Goal: Transaction & Acquisition: Purchase product/service

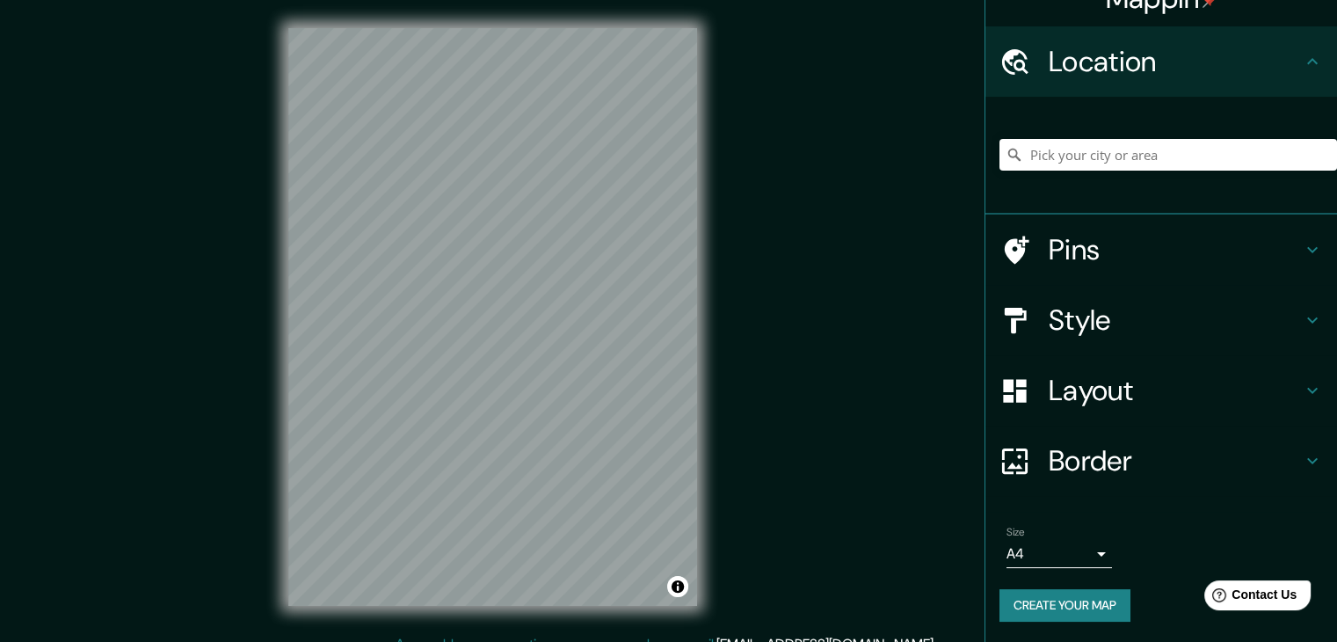
click at [1155, 472] on h4 "Border" at bounding box center [1175, 460] width 253 height 35
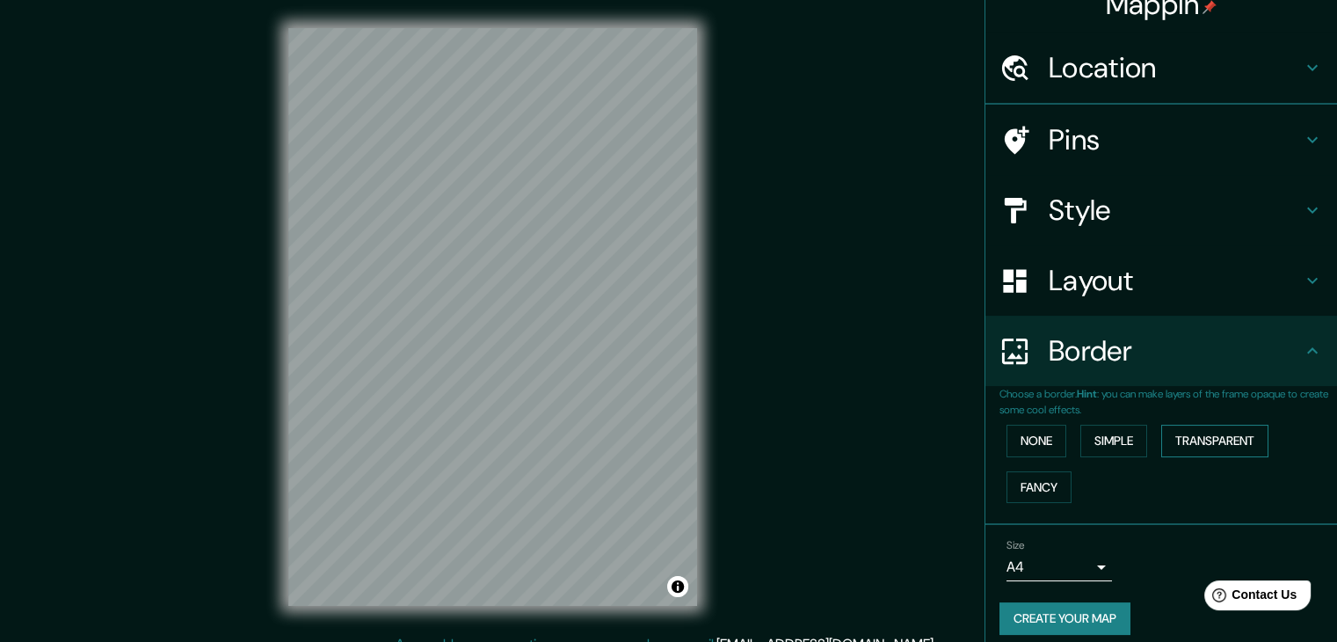
scroll to position [30, 0]
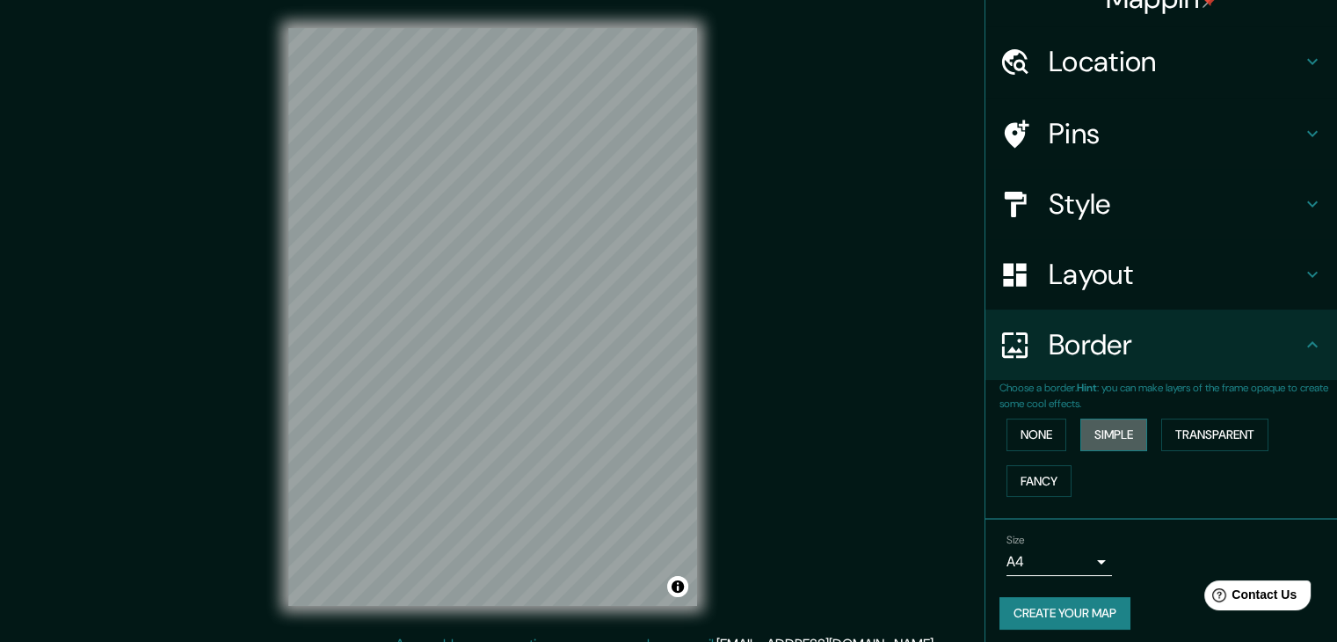
click at [1114, 440] on button "Simple" at bounding box center [1113, 434] width 67 height 33
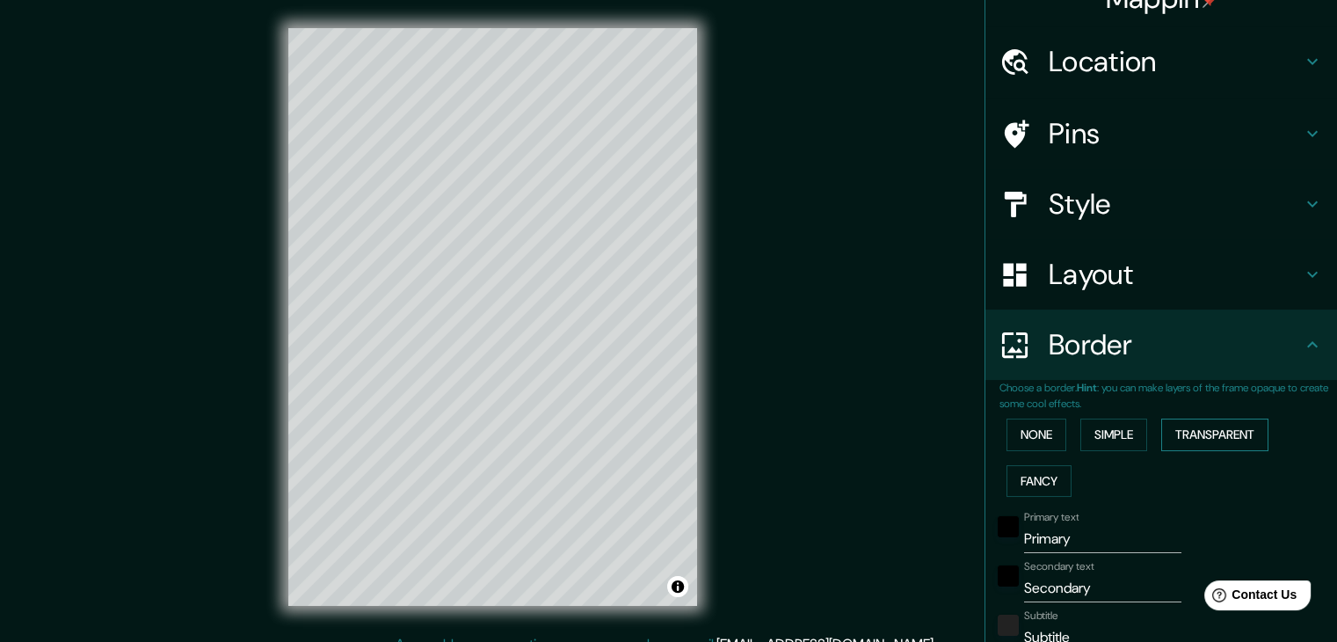
click at [1164, 437] on button "Transparent" at bounding box center [1214, 434] width 107 height 33
click at [1034, 481] on button "Fancy" at bounding box center [1038, 481] width 65 height 33
click at [1185, 431] on button "Transparent" at bounding box center [1214, 434] width 107 height 33
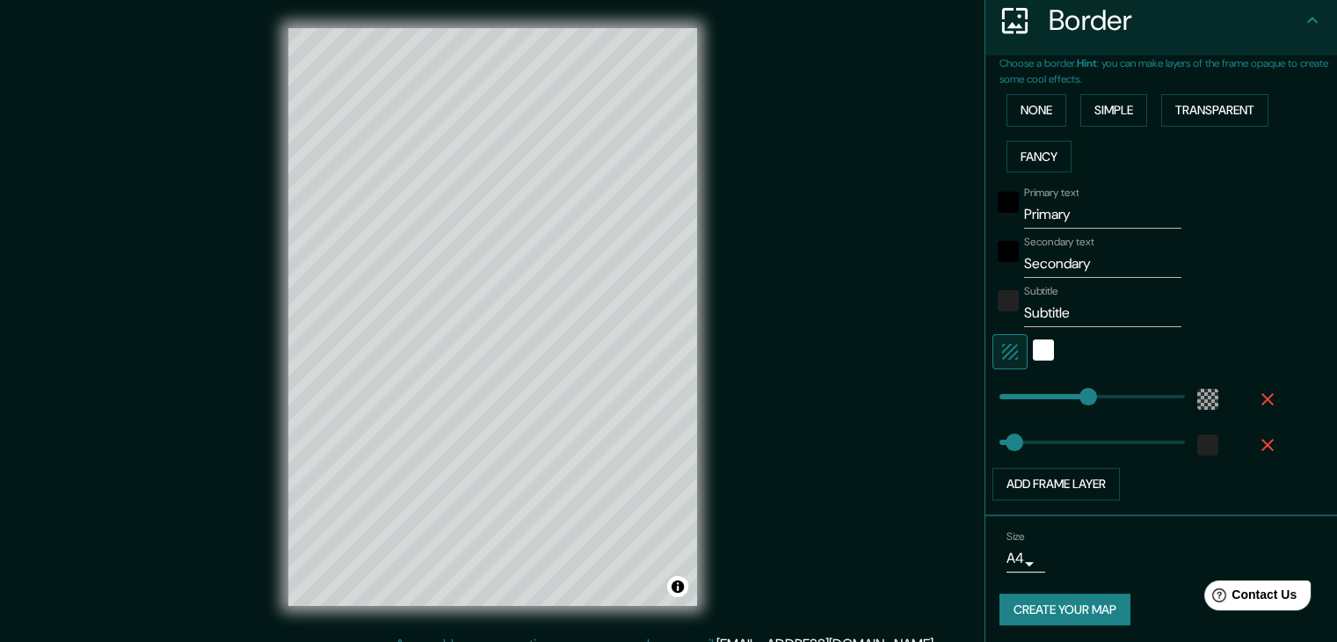
scroll to position [356, 0]
type input "37"
click at [1005, 476] on button "Add frame layer" at bounding box center [1055, 482] width 127 height 33
type input "223"
type input "37"
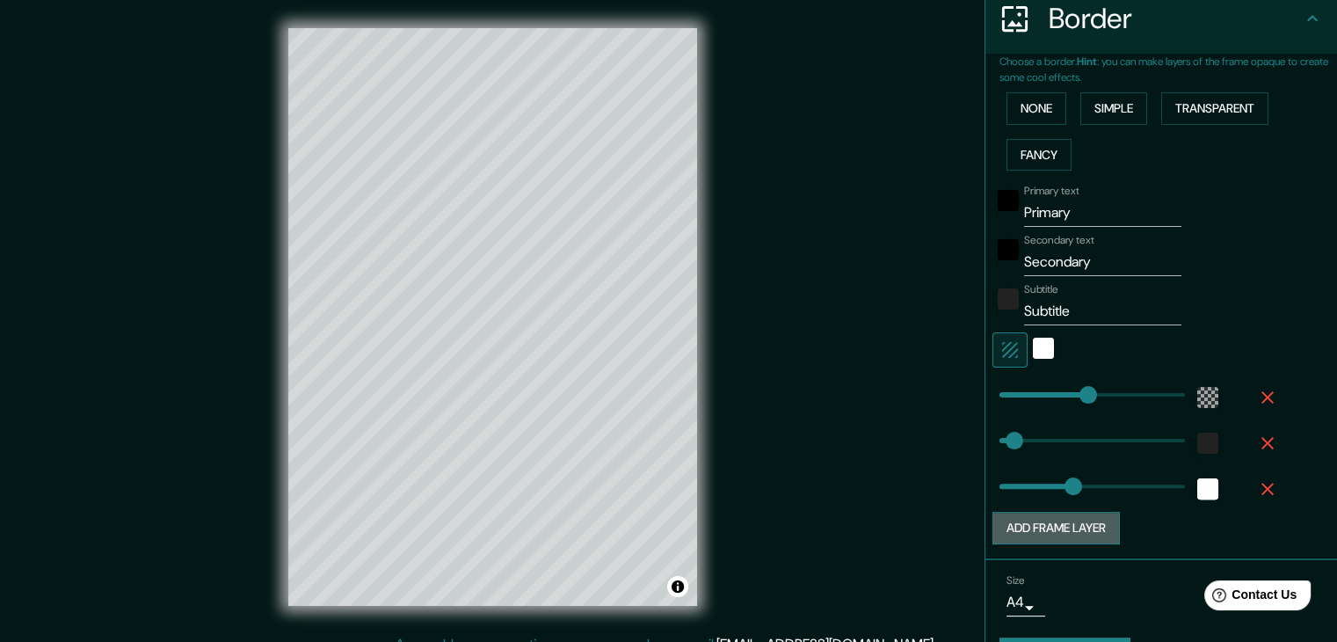
click at [1056, 526] on button "Add frame layer" at bounding box center [1055, 528] width 127 height 33
type input "223"
type input "37"
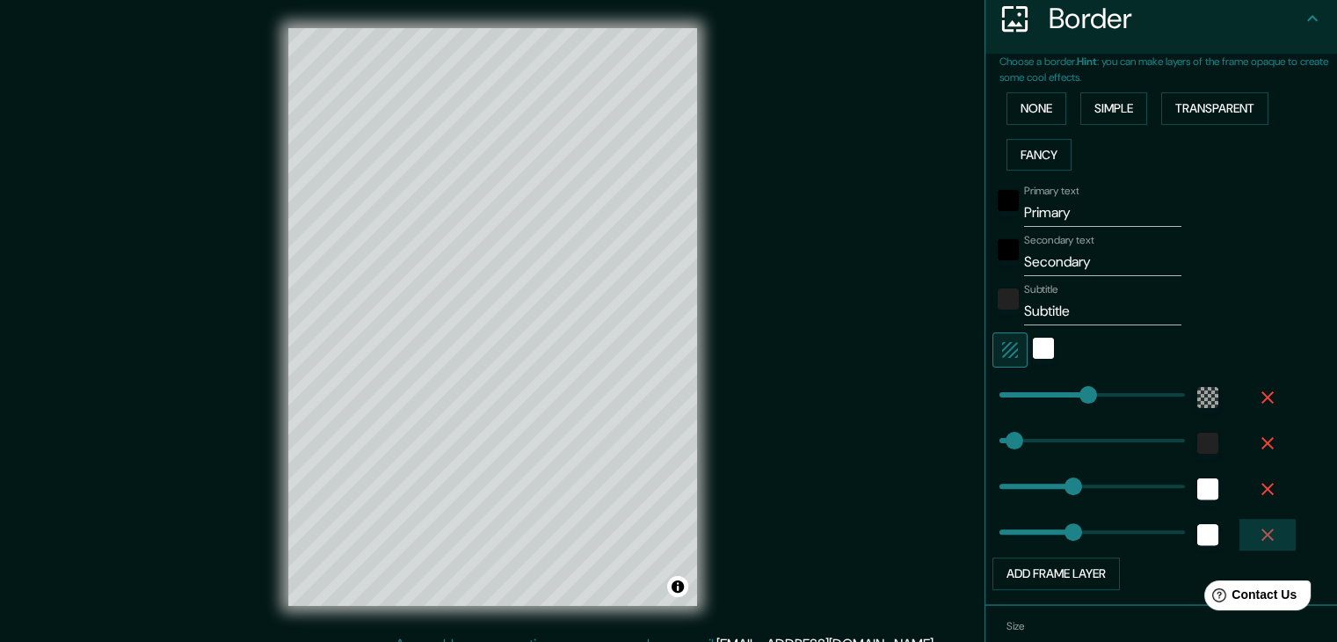
click at [1265, 532] on button "button" at bounding box center [1267, 535] width 56 height 32
type input "223"
type input "37"
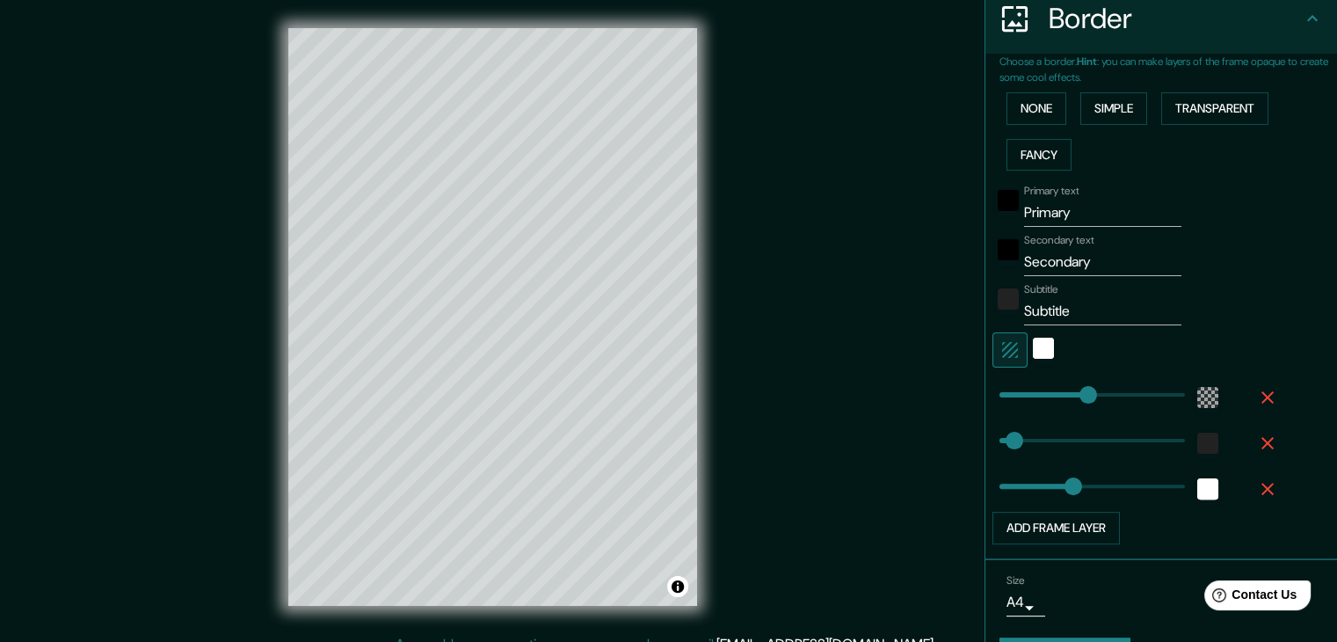
click at [1257, 493] on icon "button" at bounding box center [1267, 488] width 21 height 21
type input "223"
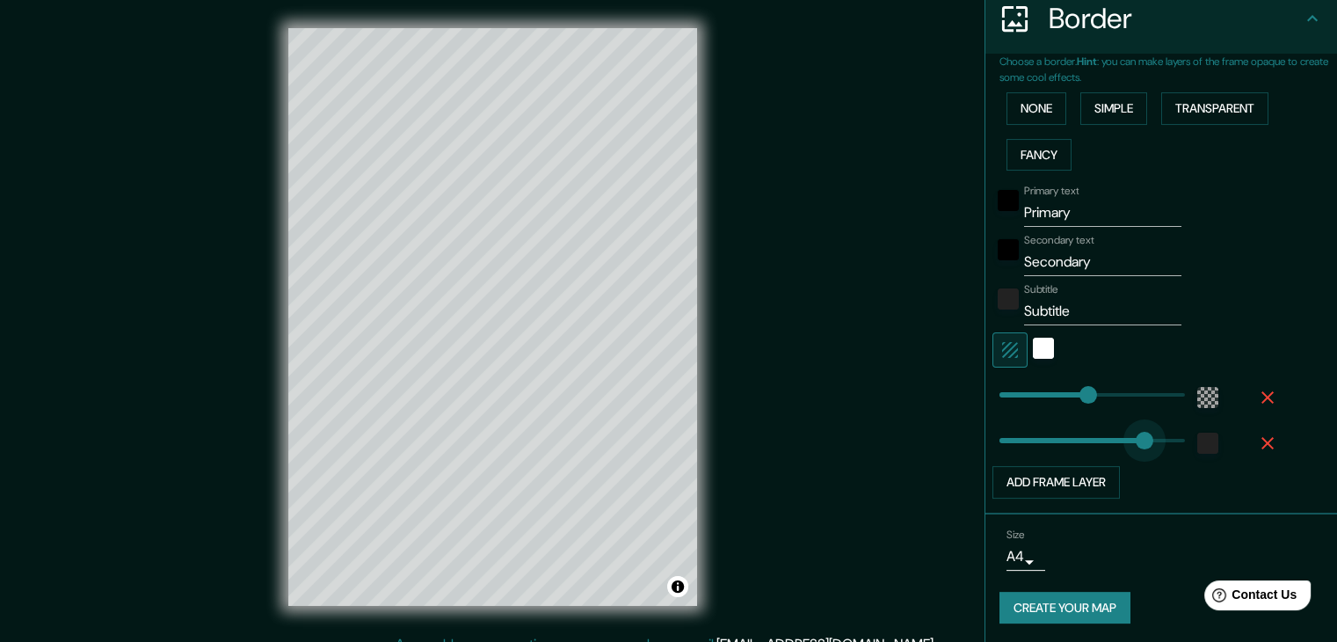
type input "465"
drag, startPoint x: 1062, startPoint y: 443, endPoint x: 1183, endPoint y: 445, distance: 121.3
type input "223"
type input "47"
drag, startPoint x: 1162, startPoint y: 446, endPoint x: 1005, endPoint y: 442, distance: 157.4
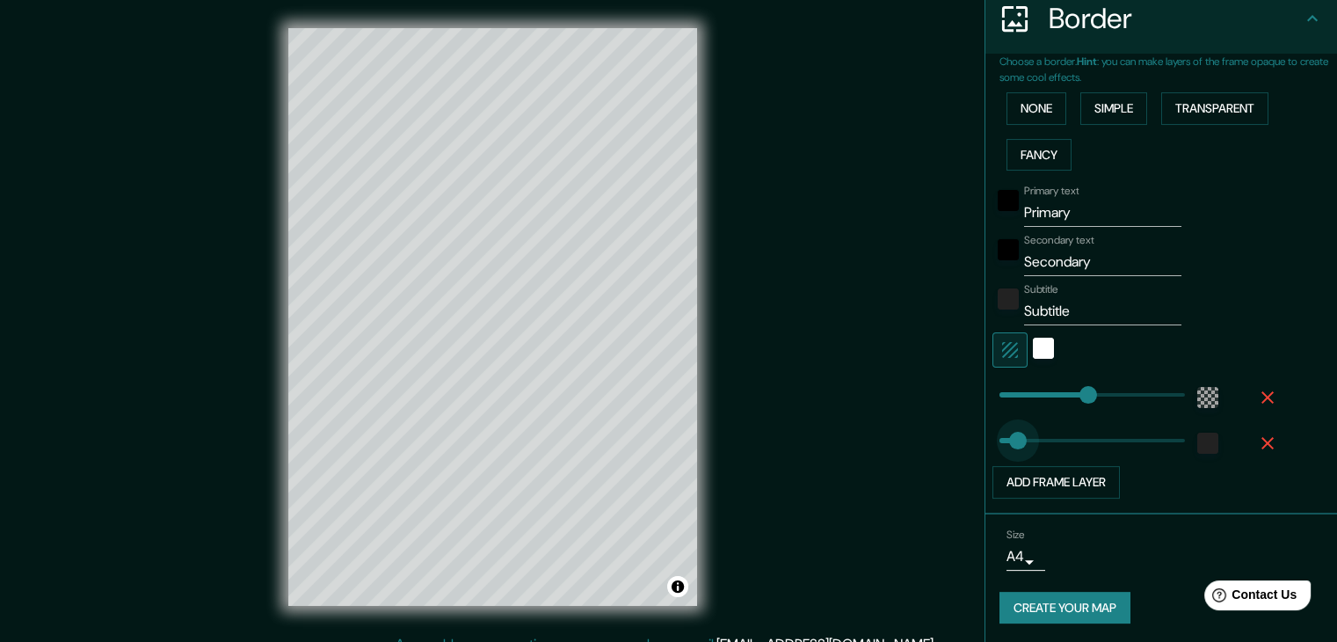
type input "223"
type input "67"
type input "223"
type input "94"
drag, startPoint x: 1013, startPoint y: 443, endPoint x: 1023, endPoint y: 446, distance: 11.1
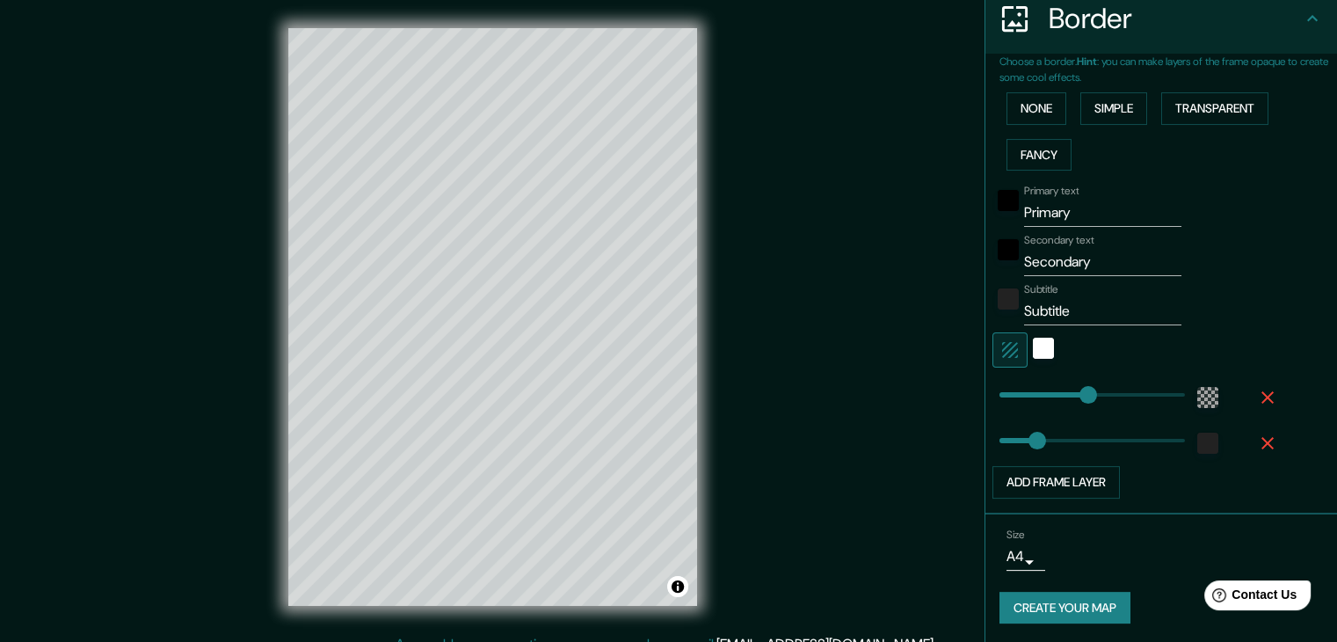
type input "385"
drag, startPoint x: 1072, startPoint y: 396, endPoint x: 1139, endPoint y: 392, distance: 66.9
type input "261"
drag, startPoint x: 1139, startPoint y: 392, endPoint x: 1090, endPoint y: 395, distance: 49.3
type input "197"
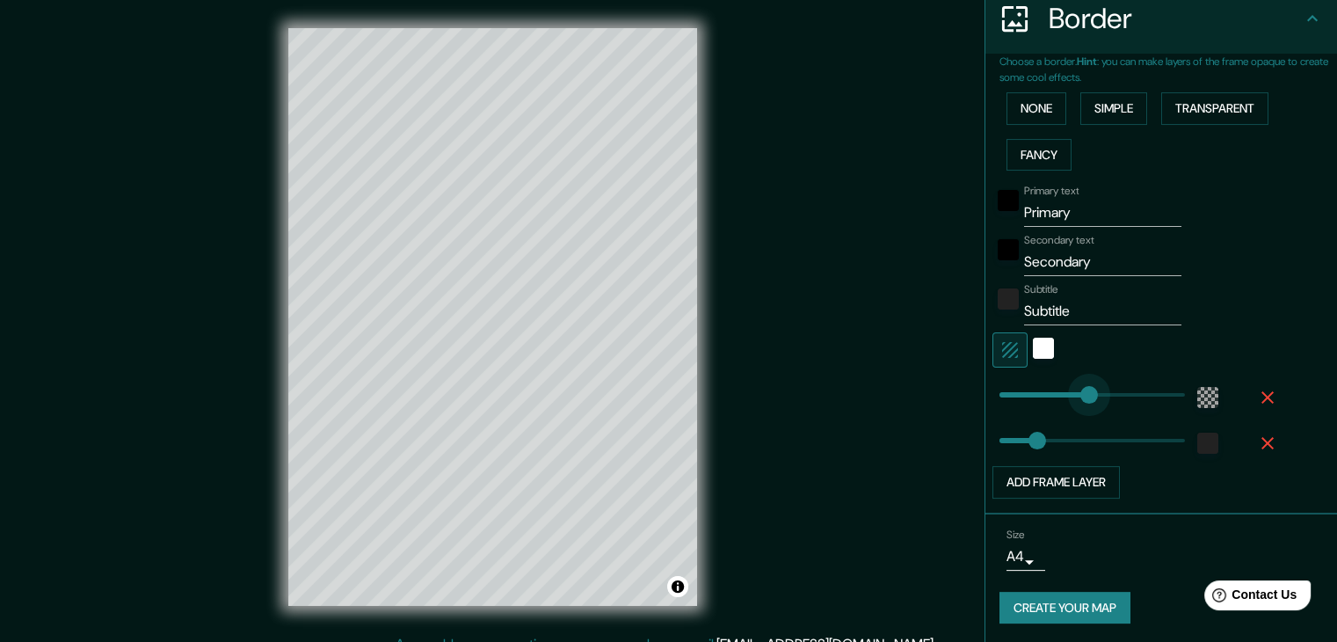
drag, startPoint x: 1076, startPoint y: 396, endPoint x: 1064, endPoint y: 396, distance: 11.4
type input "184"
click at [679, 586] on button "Toggle attribution" at bounding box center [677, 586] width 21 height 21
click at [791, 555] on div "Mappin Location Pins Style Layout Border Choose a border. Hint : you can make l…" at bounding box center [668, 331] width 1337 height 662
click at [896, 519] on div "Mappin Location Pins Style Layout Border Choose a border. Hint : you can make l…" at bounding box center [668, 331] width 1337 height 662
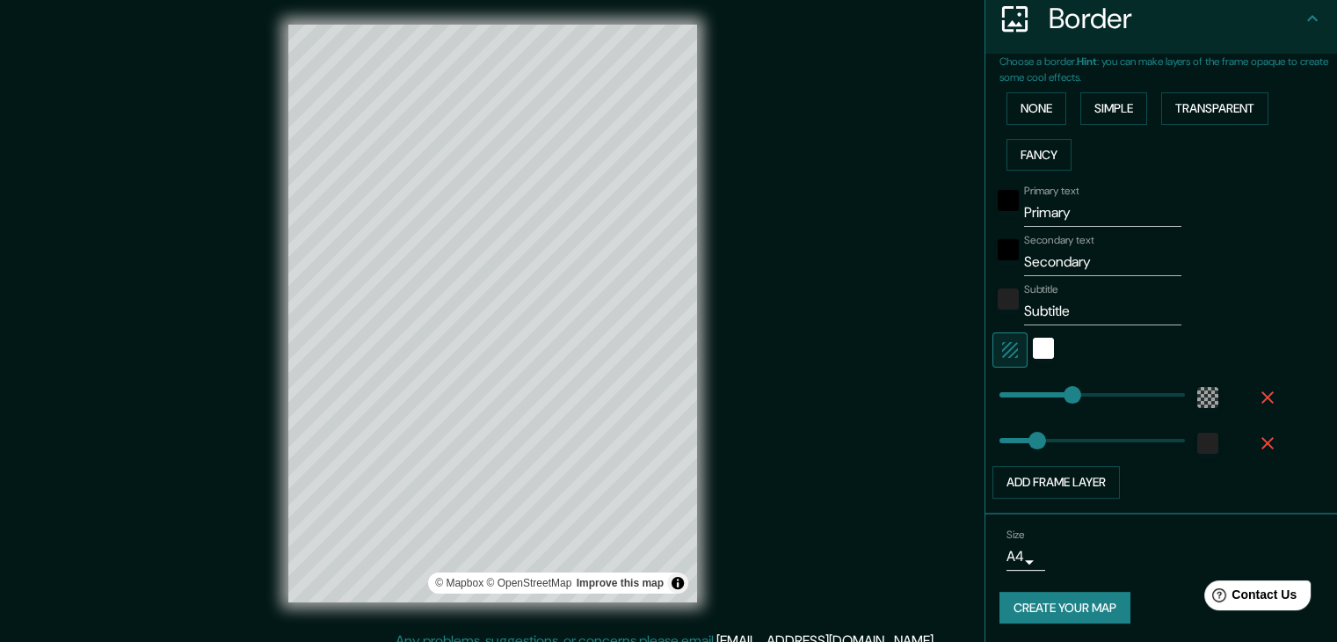
scroll to position [0, 0]
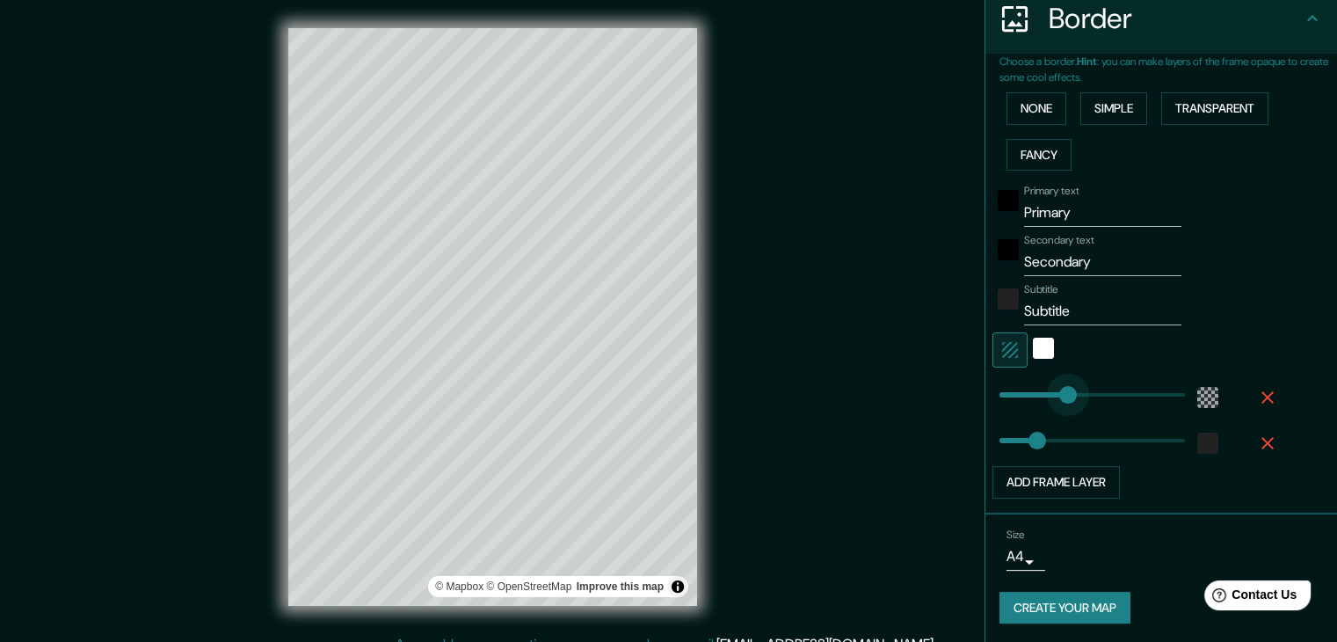
type input "206"
drag, startPoint x: 1055, startPoint y: 388, endPoint x: 1068, endPoint y: 389, distance: 13.3
type input "328"
drag, startPoint x: 1075, startPoint y: 388, endPoint x: 1116, endPoint y: 390, distance: 41.4
type input "290"
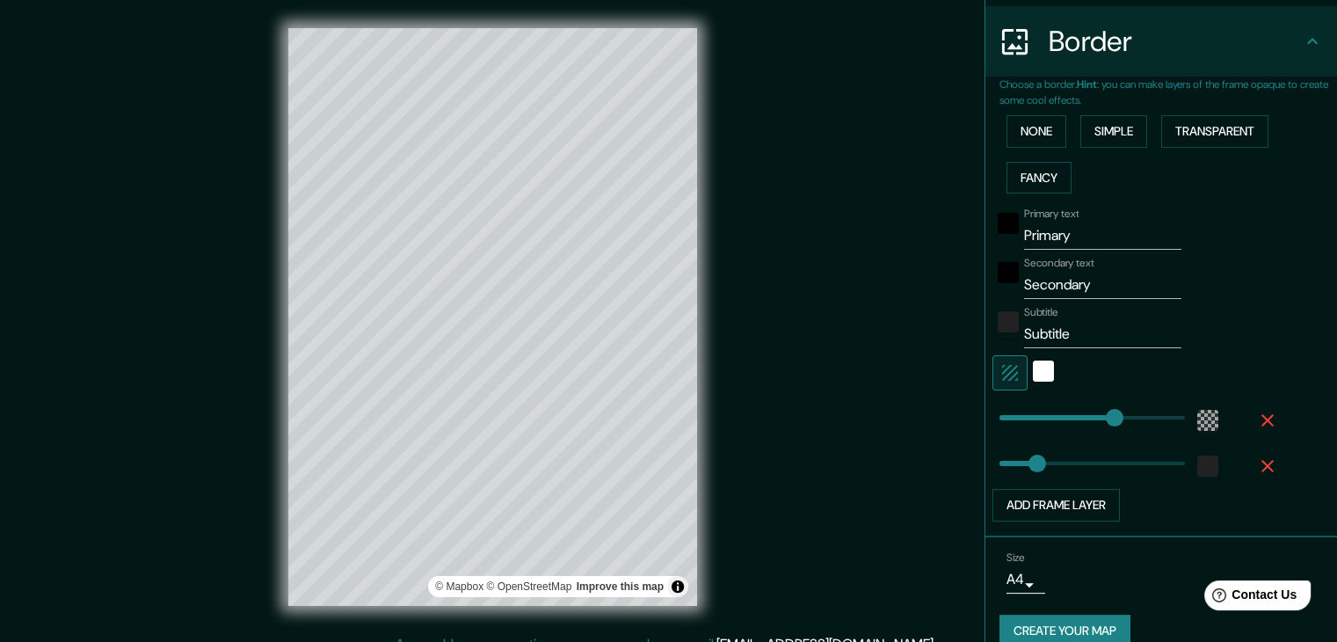
scroll to position [268, 0]
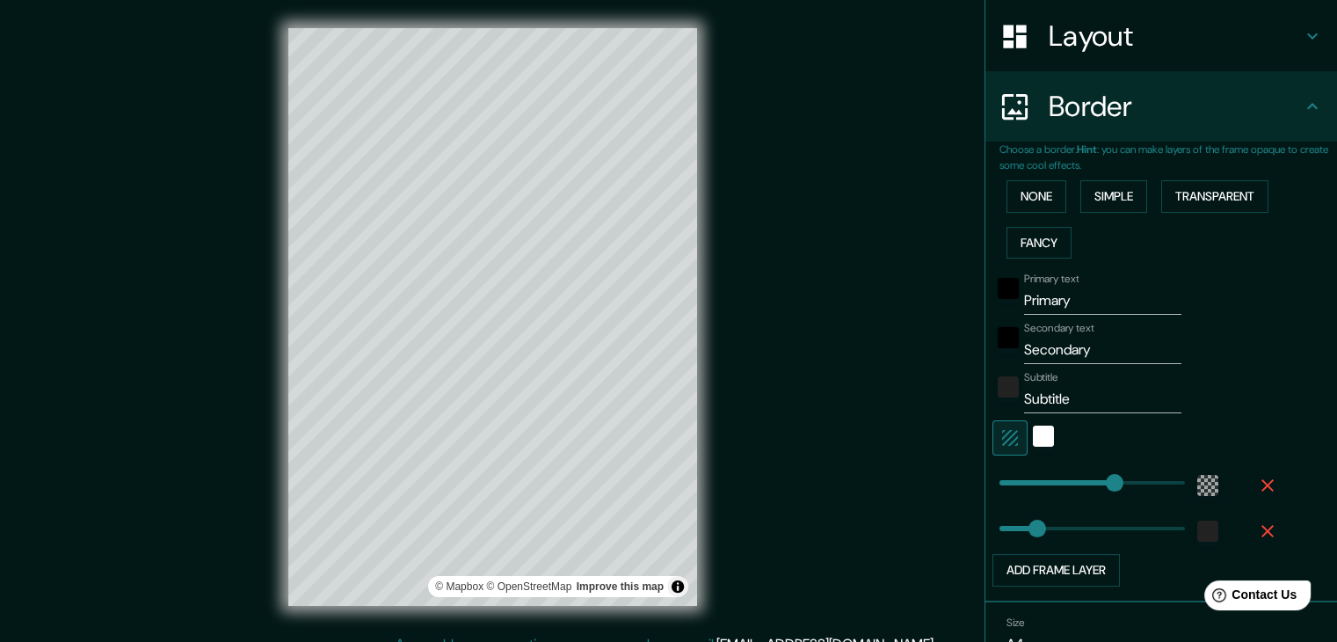
click at [1054, 305] on input "Primary" at bounding box center [1102, 301] width 157 height 28
type input "O"
type input "B19 Coffe bar"
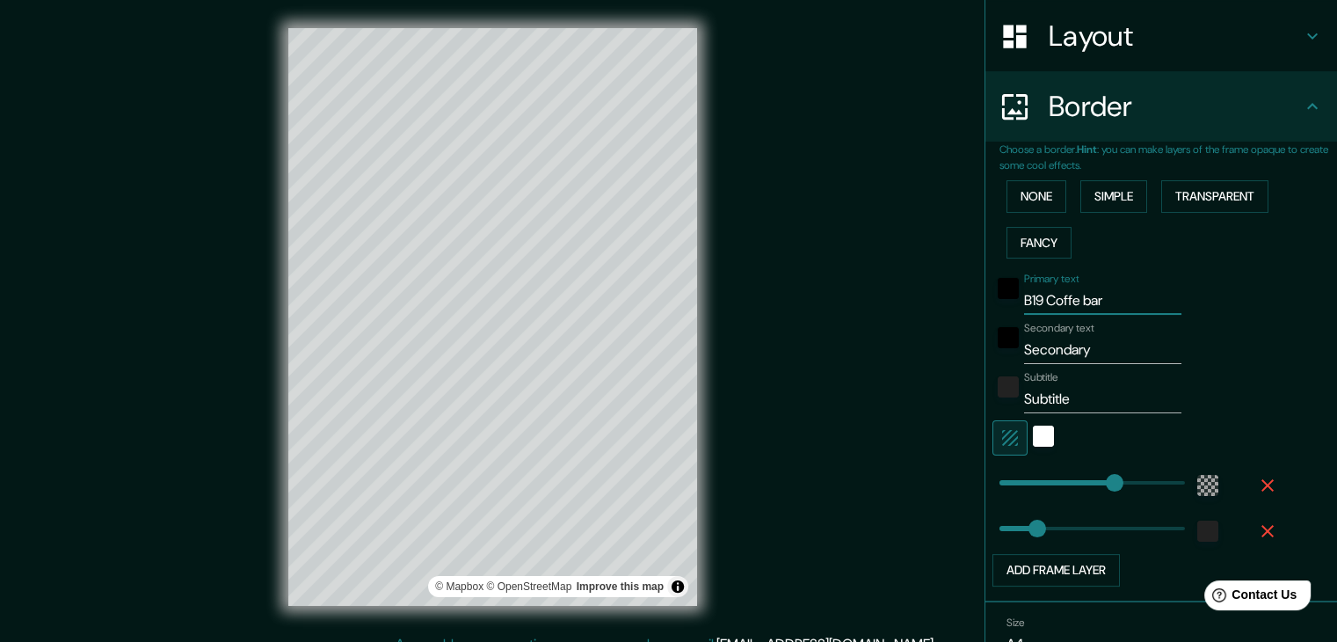
click at [1069, 289] on input "B19 Coffe bar" at bounding box center [1102, 301] width 157 height 28
click at [1080, 352] on input "Secondary" at bounding box center [1102, 350] width 157 height 28
type input "Our first date"
click at [1065, 398] on input "Subtitle" at bounding box center [1102, 399] width 157 height 28
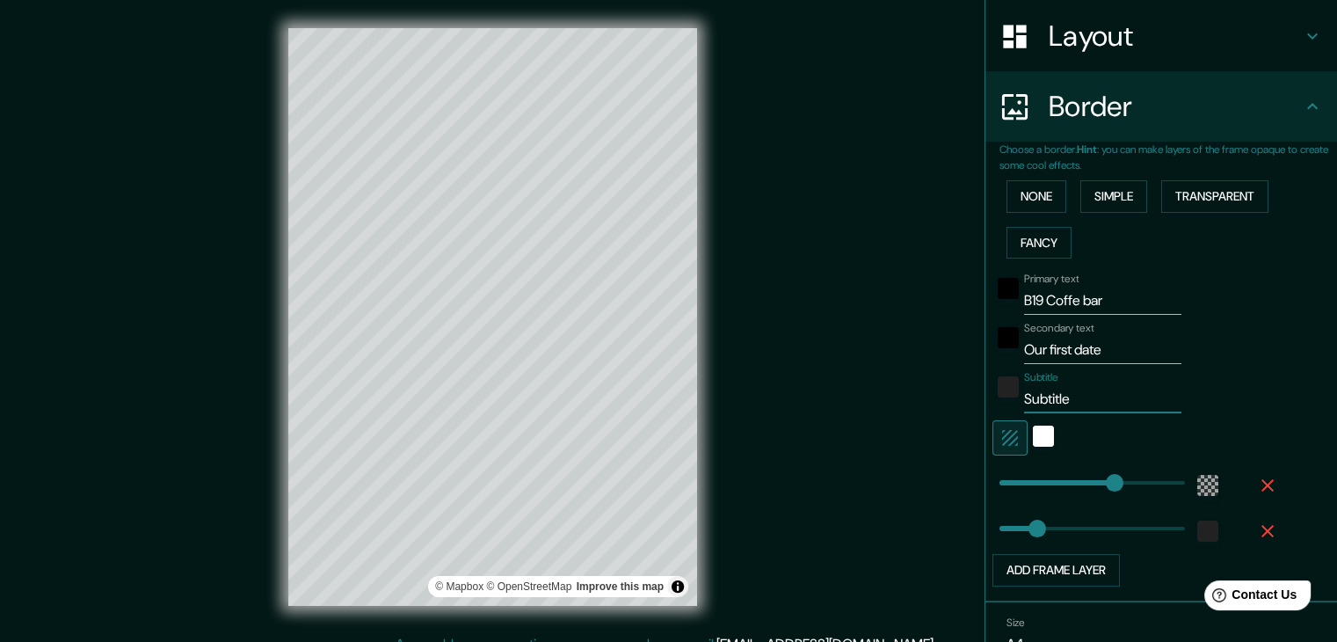
click at [1065, 398] on input "Subtitle" at bounding box center [1102, 399] width 157 height 28
type input "1"
type input "F"
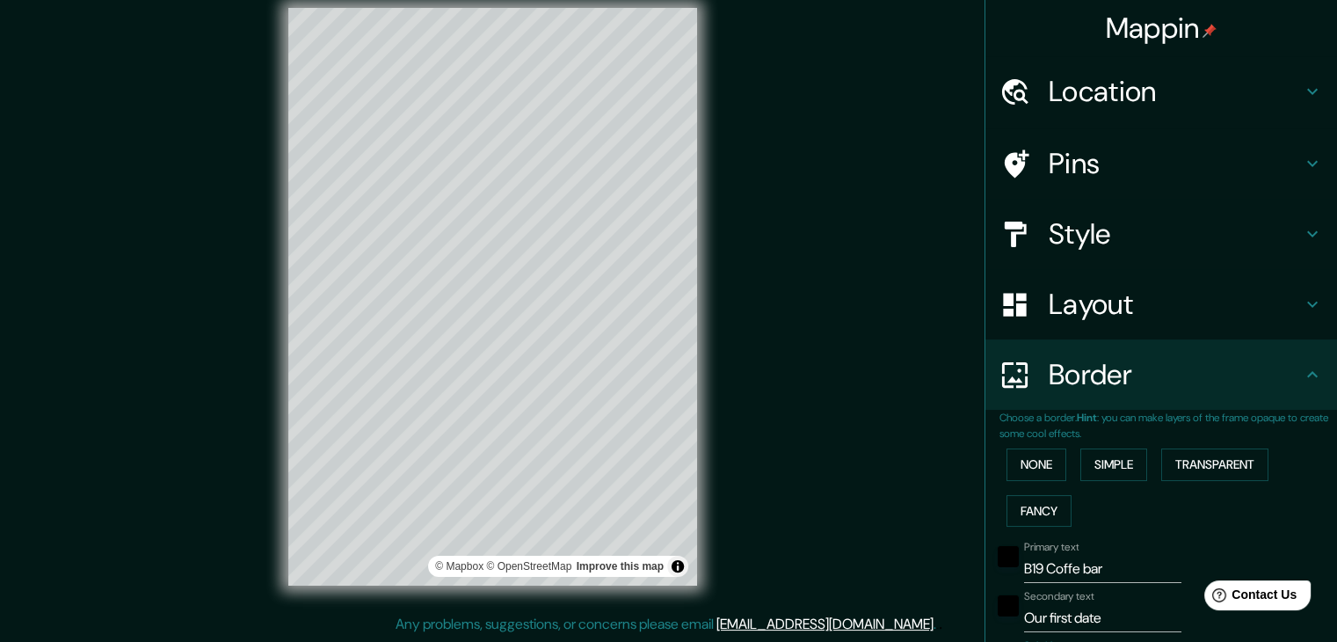
scroll to position [0, 0]
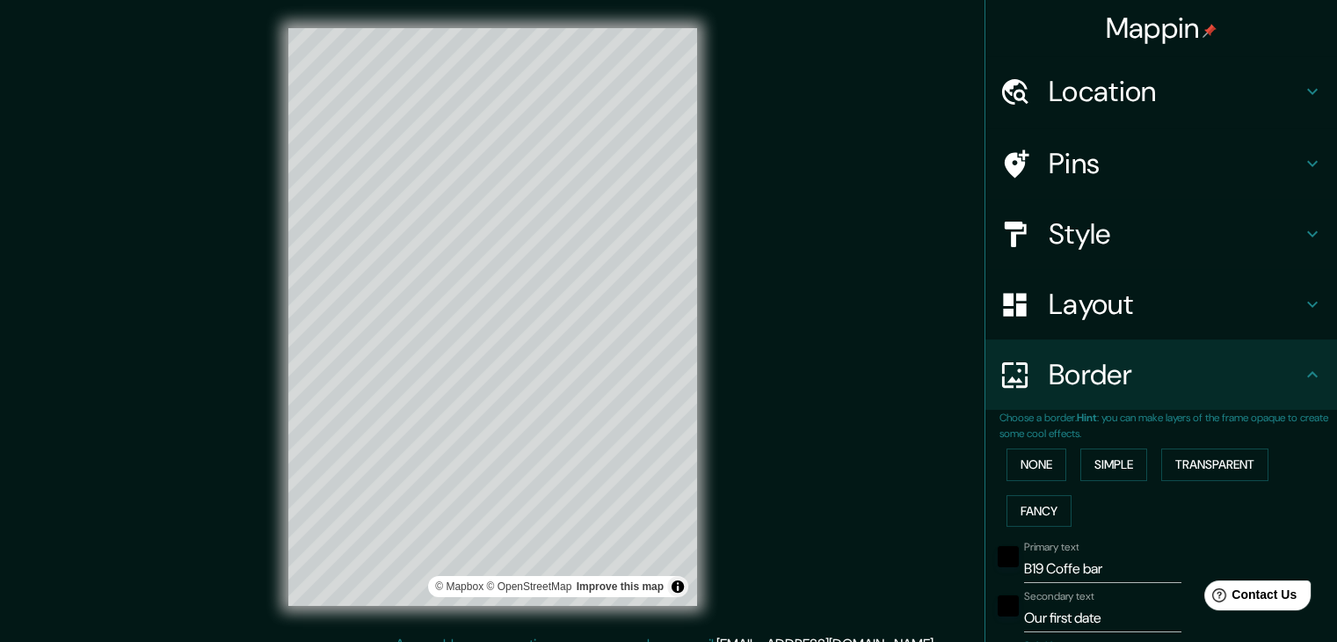
type input "[DATE]"
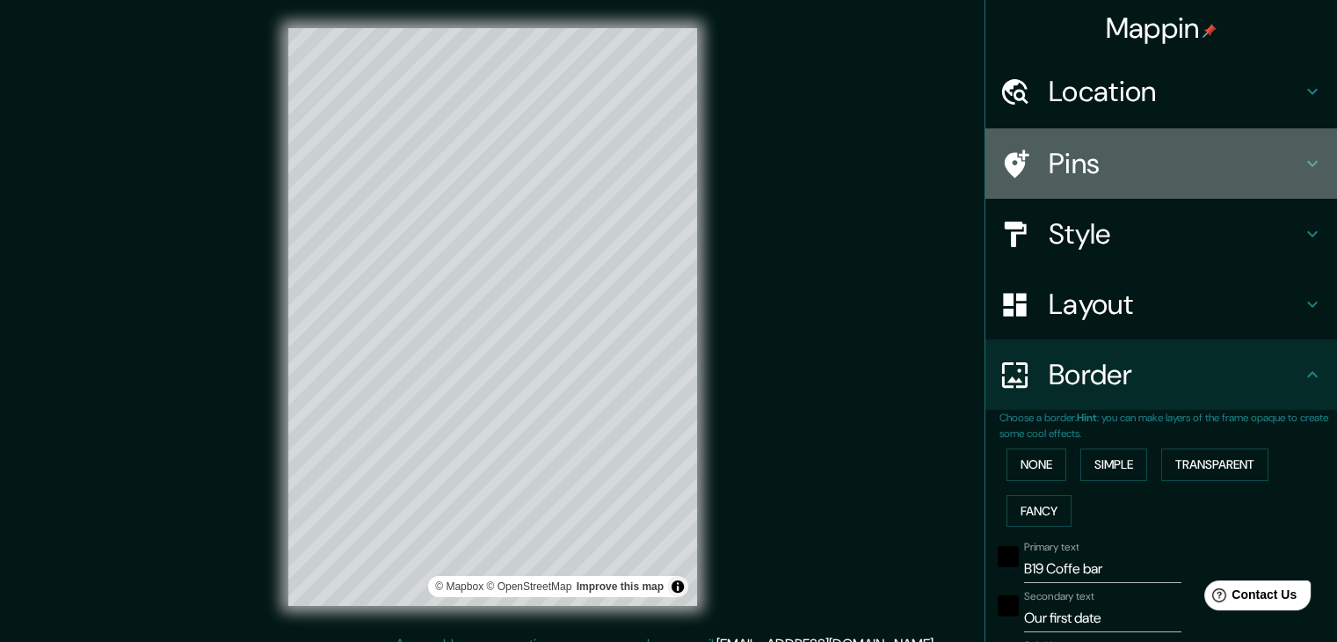
click at [1197, 139] on div "Pins" at bounding box center [1161, 163] width 352 height 70
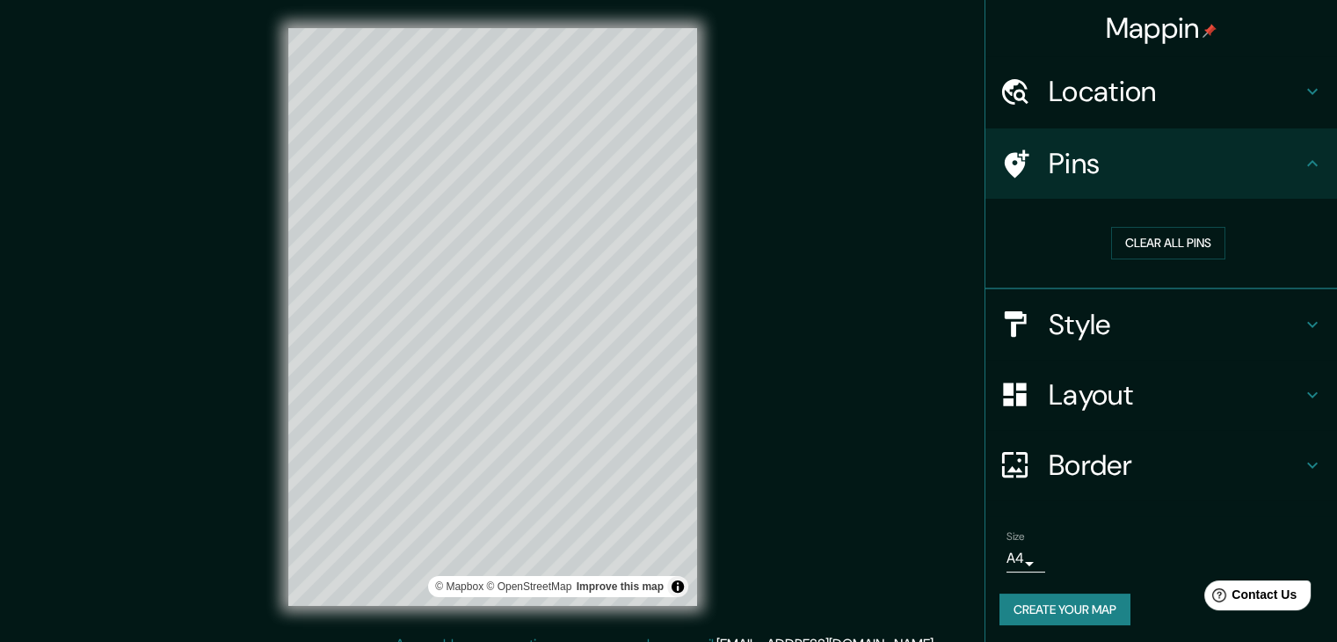
click at [1308, 163] on icon at bounding box center [1312, 163] width 21 height 21
click at [985, 158] on div "Pins" at bounding box center [1161, 163] width 352 height 70
click at [1006, 170] on icon at bounding box center [1017, 163] width 25 height 28
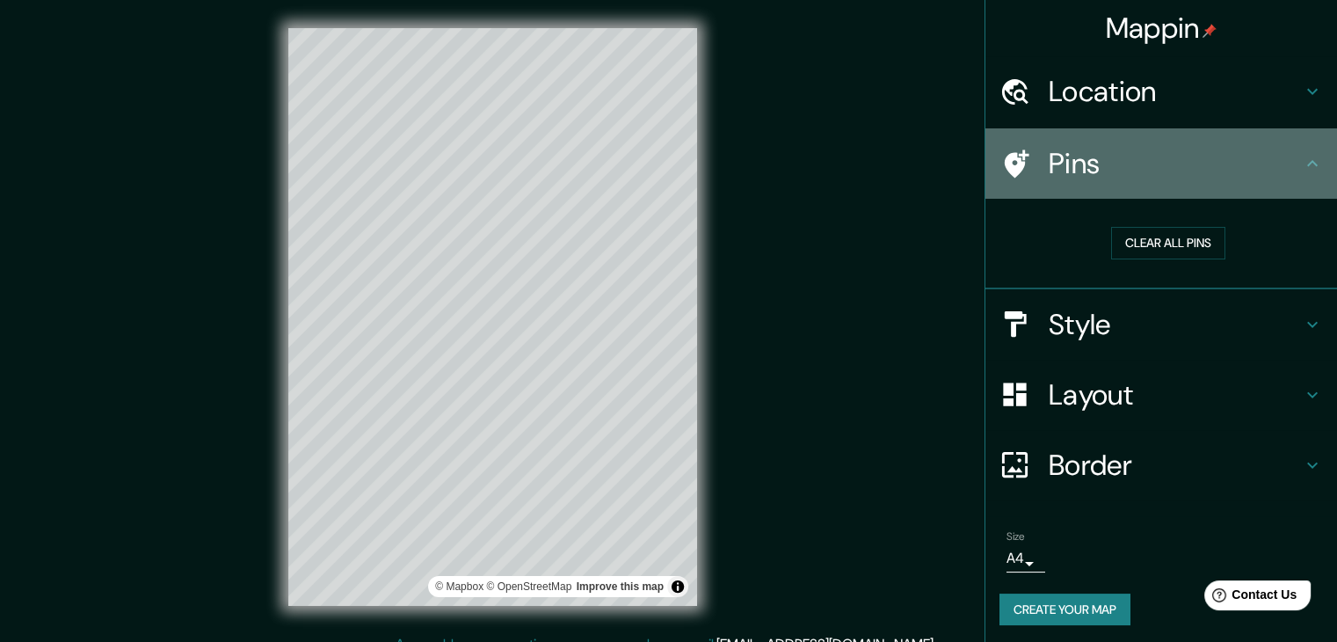
click at [1006, 170] on icon at bounding box center [1017, 163] width 25 height 28
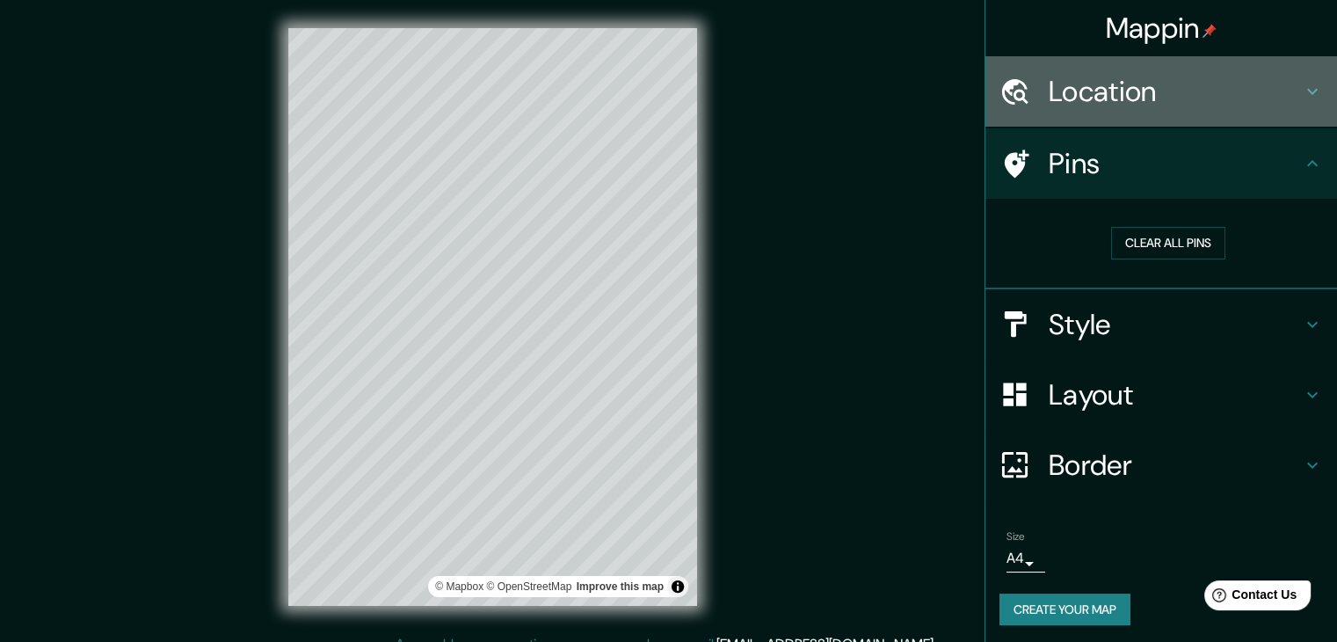
drag, startPoint x: 1167, startPoint y: 91, endPoint x: 1176, endPoint y: 101, distance: 13.1
click at [1167, 92] on h4 "Location" at bounding box center [1175, 91] width 253 height 35
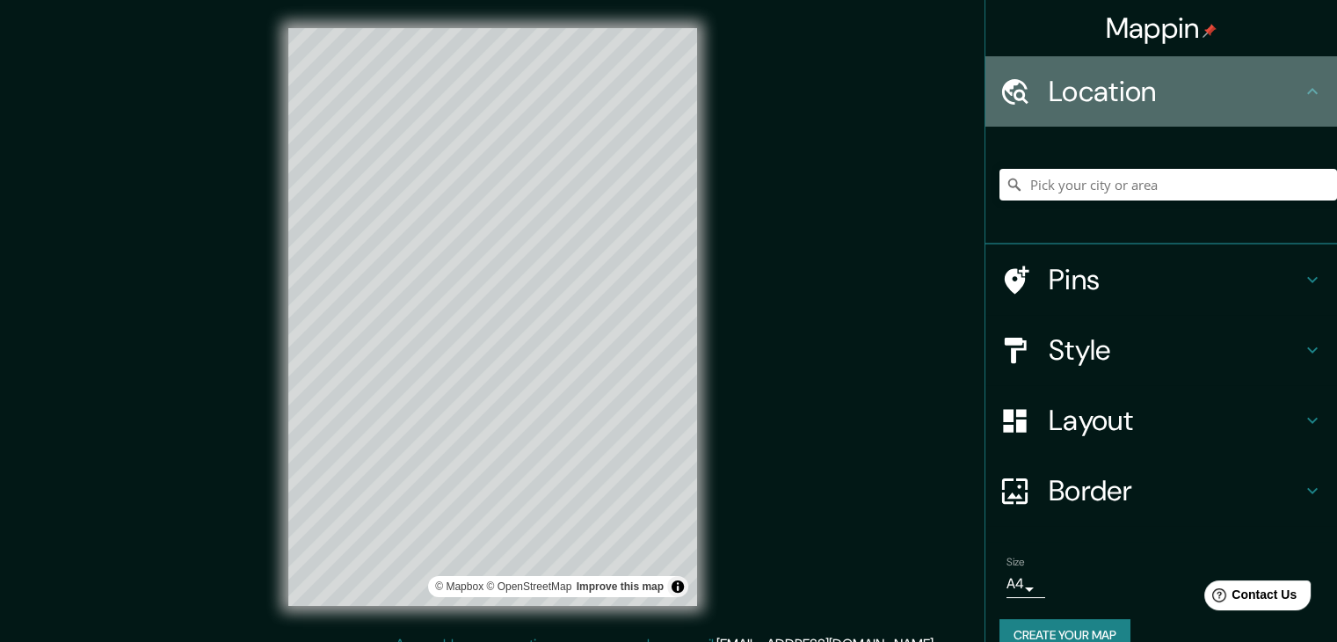
click at [1195, 105] on h4 "Location" at bounding box center [1175, 91] width 253 height 35
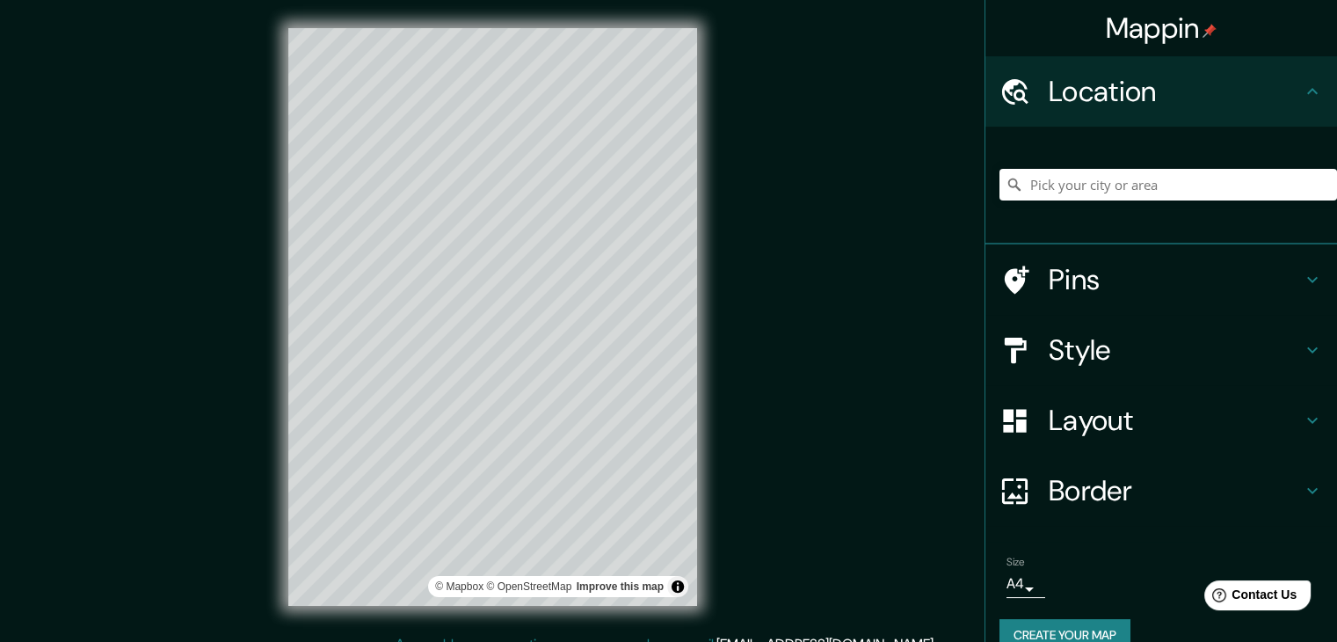
click at [1194, 288] on h4 "Pins" at bounding box center [1175, 279] width 253 height 35
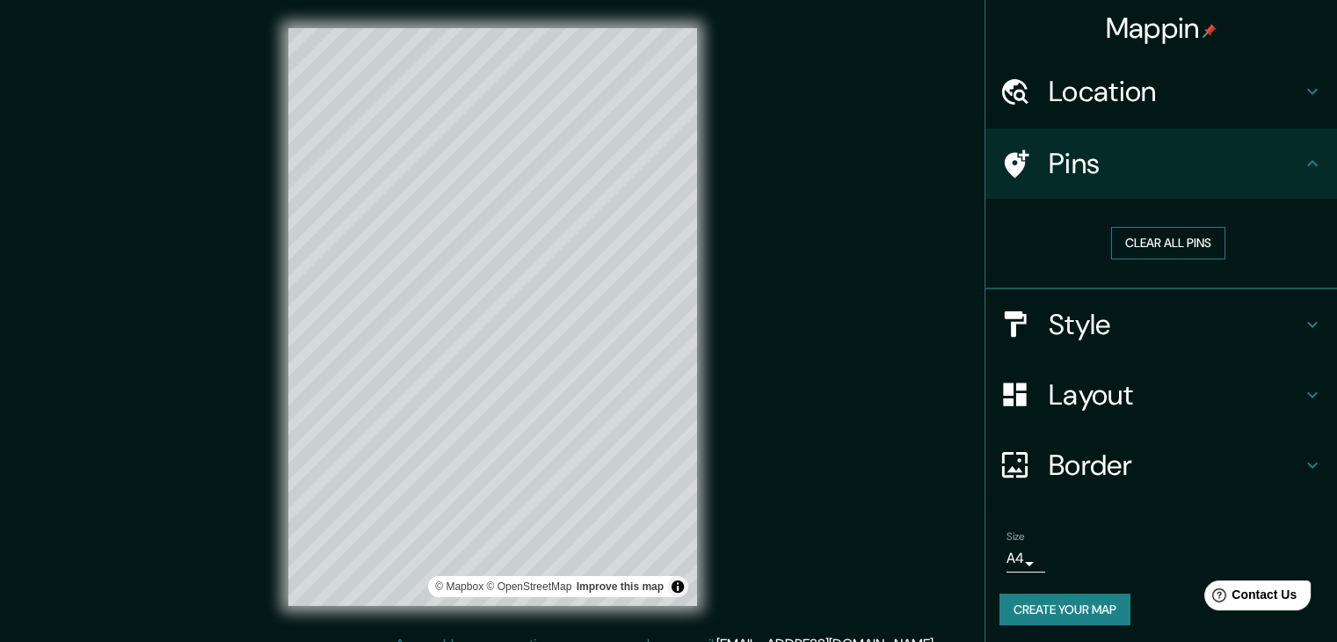
click at [1143, 236] on button "Clear all pins" at bounding box center [1168, 243] width 114 height 33
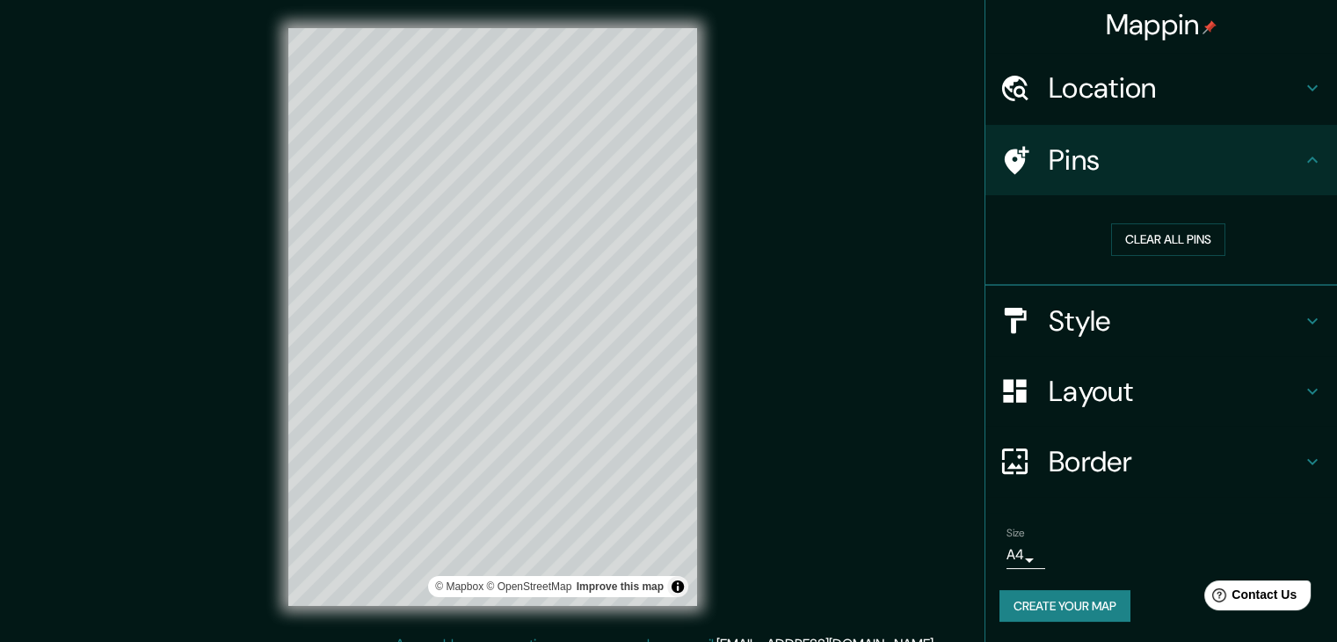
click at [1090, 324] on h4 "Style" at bounding box center [1175, 320] width 253 height 35
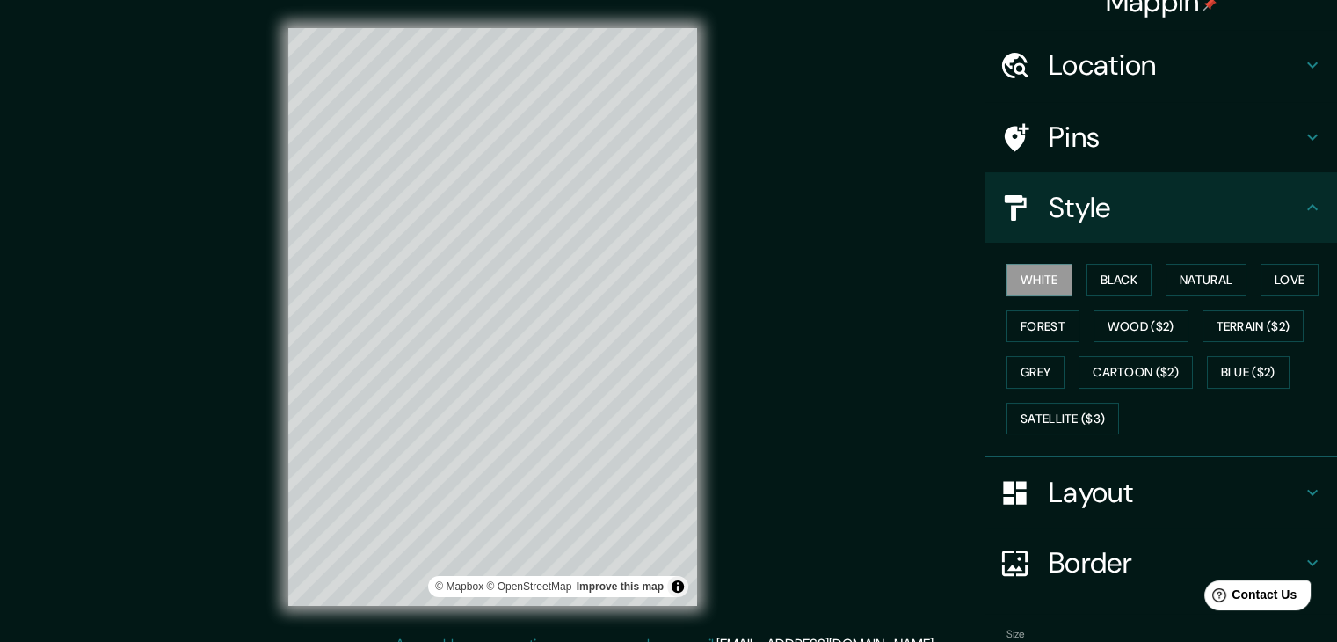
scroll to position [91, 0]
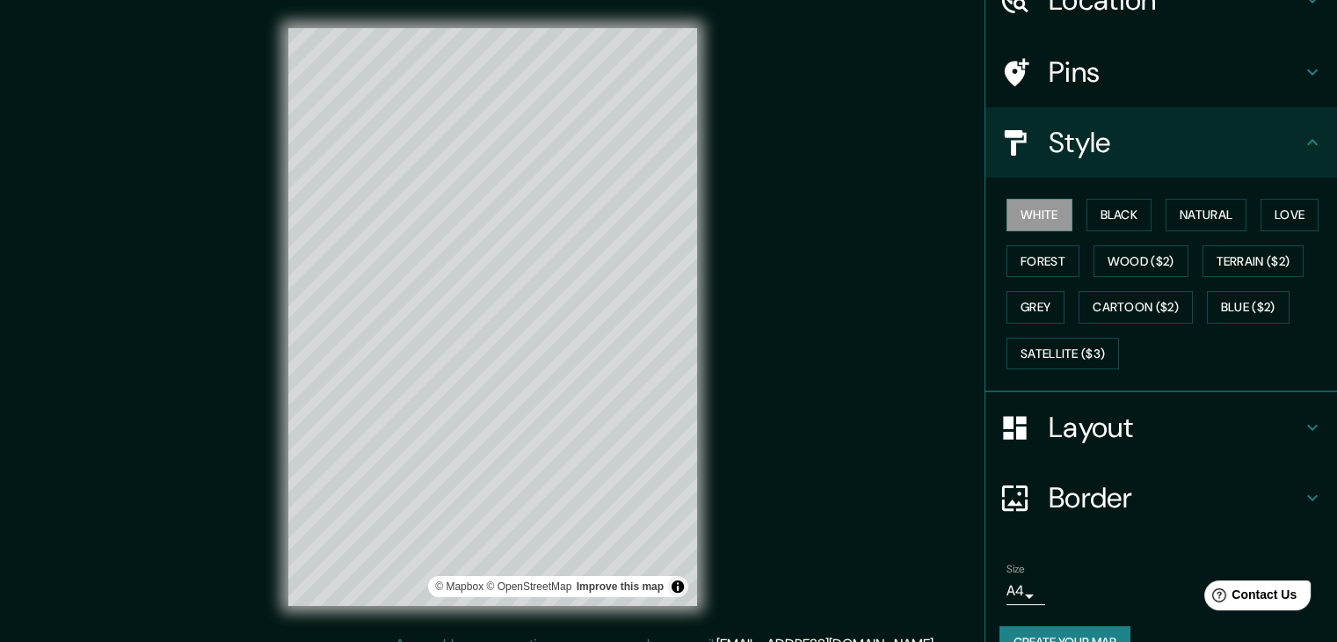
click at [1122, 192] on div "White Black Natural Love Forest Wood ($2) Terrain ($2) Grey Cartoon ($2) Blue (…" at bounding box center [1168, 284] width 338 height 185
click at [1119, 205] on button "Black" at bounding box center [1119, 215] width 66 height 33
click at [1185, 219] on button "Natural" at bounding box center [1205, 215] width 81 height 33
click at [1262, 221] on button "Love" at bounding box center [1289, 215] width 58 height 33
click at [1039, 254] on button "Forest" at bounding box center [1042, 261] width 73 height 33
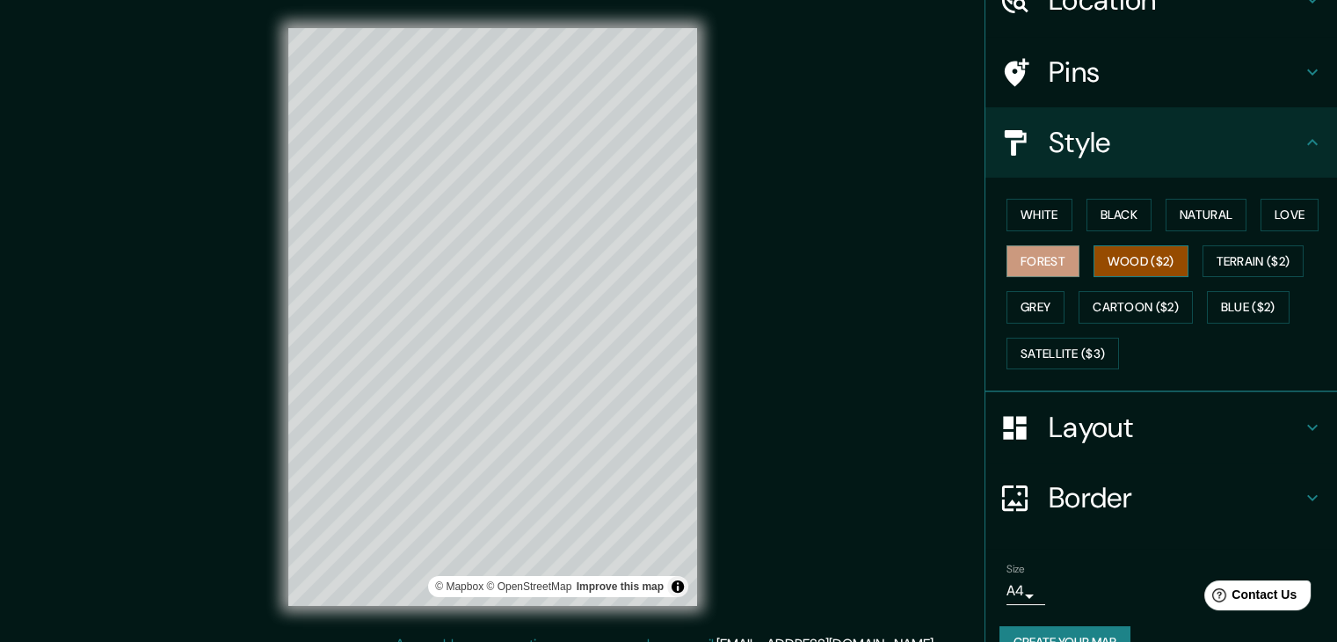
click at [1129, 261] on button "Wood ($2)" at bounding box center [1140, 261] width 95 height 33
click at [1226, 265] on button "Terrain ($2)" at bounding box center [1253, 261] width 102 height 33
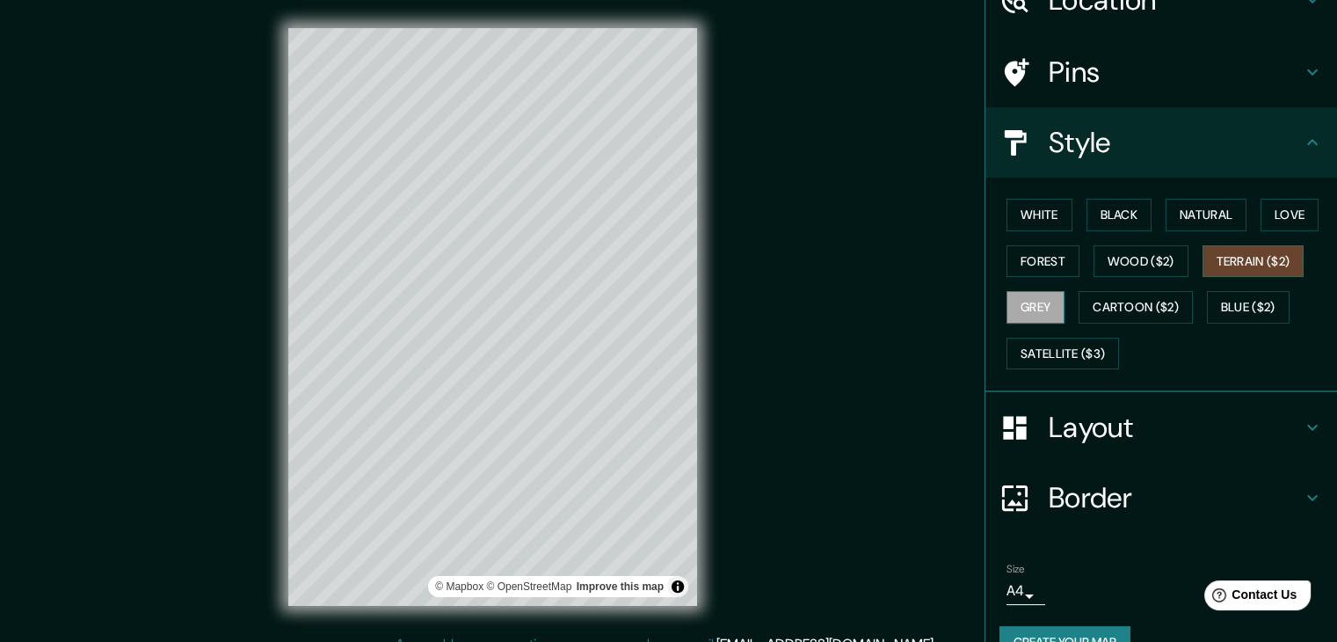
click at [1040, 305] on button "Grey" at bounding box center [1035, 307] width 58 height 33
click at [1157, 316] on button "Cartoon ($2)" at bounding box center [1135, 307] width 114 height 33
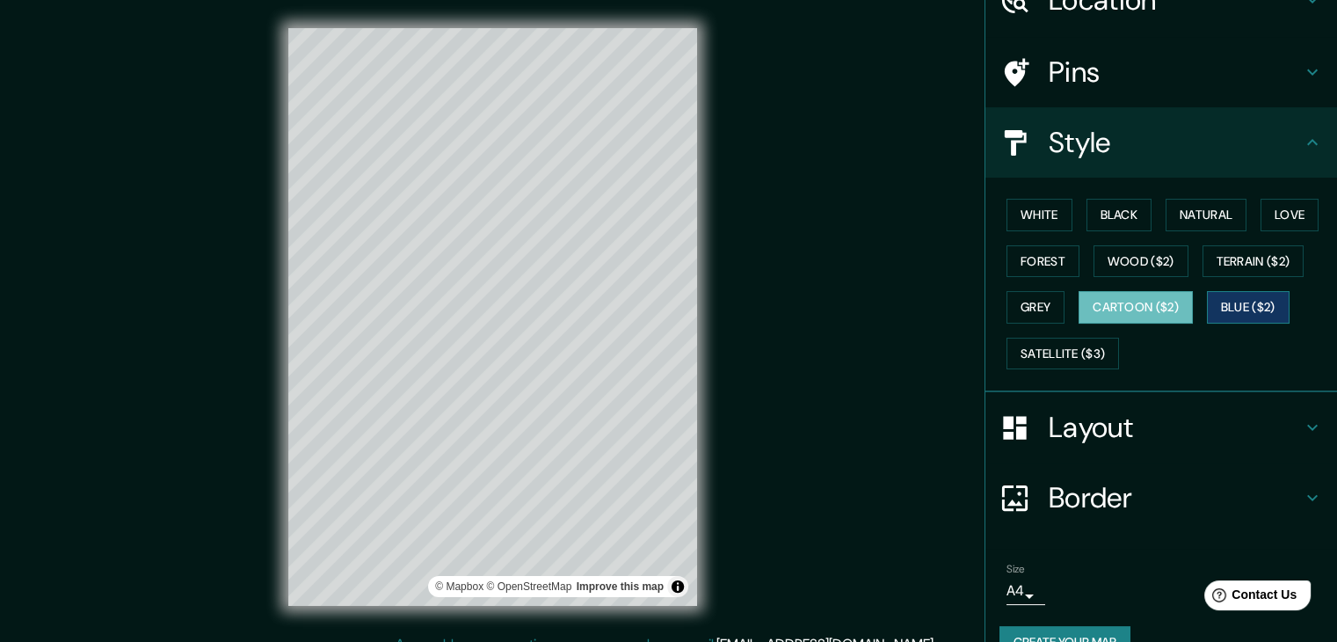
click at [1242, 311] on button "Blue ($2)" at bounding box center [1248, 307] width 83 height 33
click at [1067, 346] on button "Satellite ($3)" at bounding box center [1062, 354] width 113 height 33
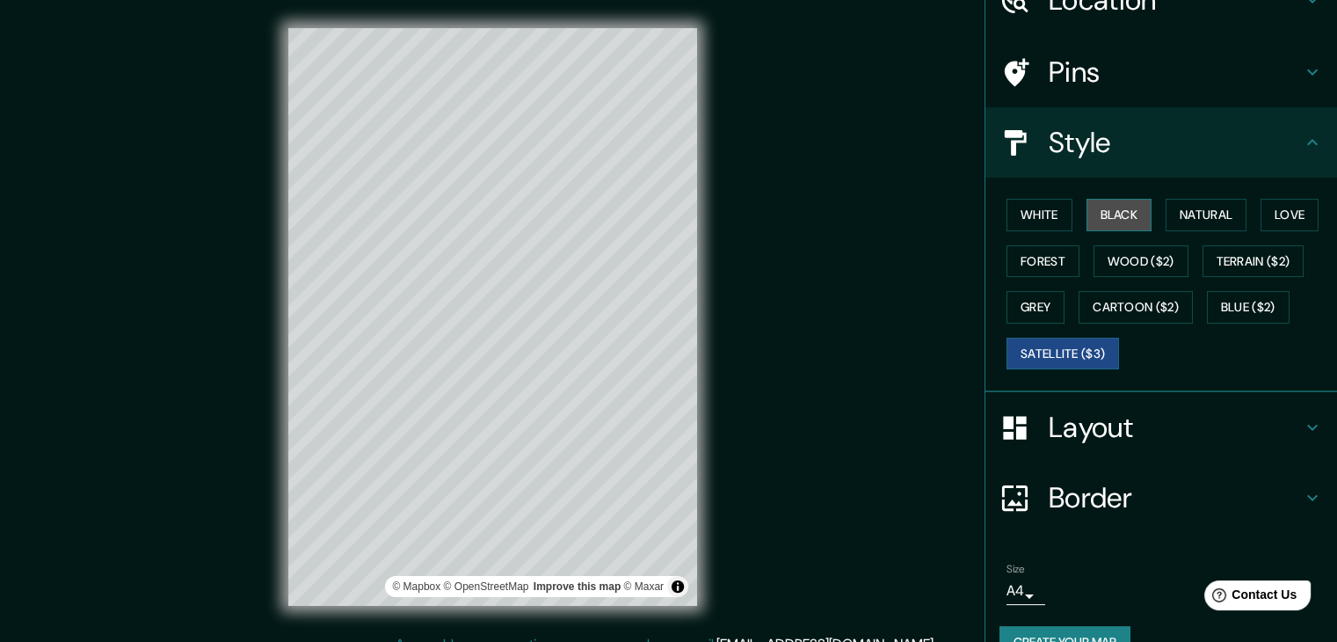
click at [1093, 222] on button "Black" at bounding box center [1119, 215] width 66 height 33
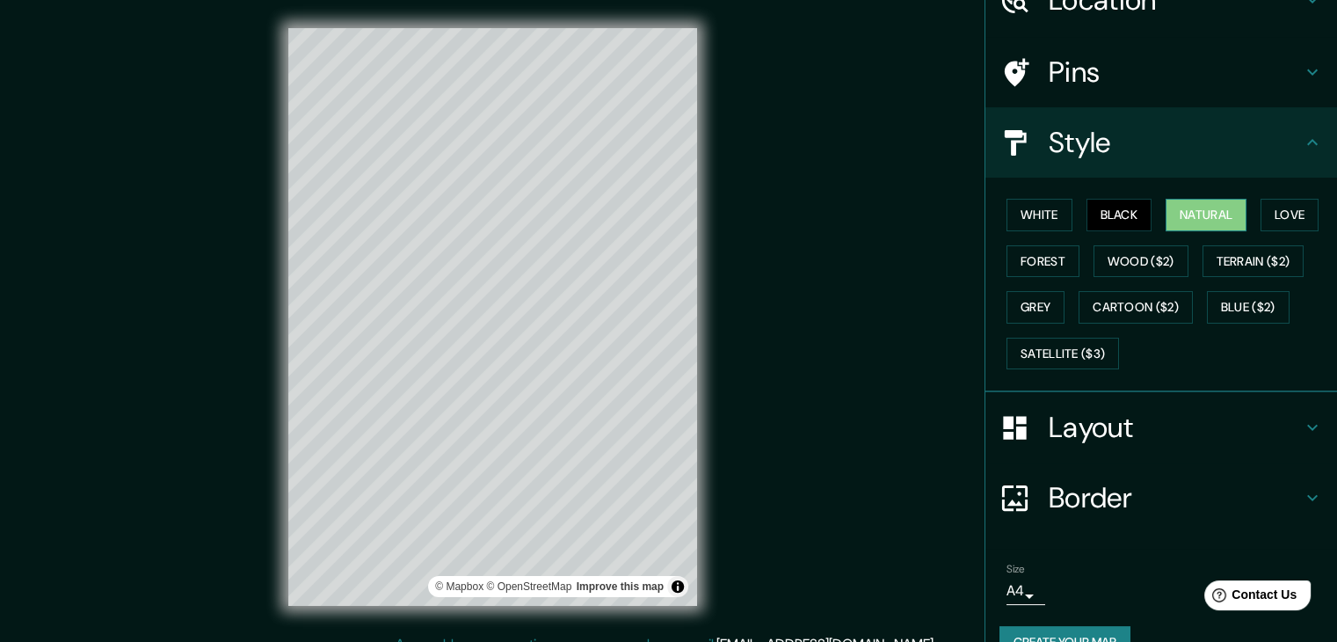
drag, startPoint x: 1141, startPoint y: 214, endPoint x: 1204, endPoint y: 222, distance: 63.9
click at [1204, 222] on div "White Black Natural Love Forest Wood ($2) Terrain ($2) Grey Cartoon ($2) Blue (…" at bounding box center [1168, 284] width 338 height 185
click at [1204, 222] on button "Natural" at bounding box center [1205, 215] width 81 height 33
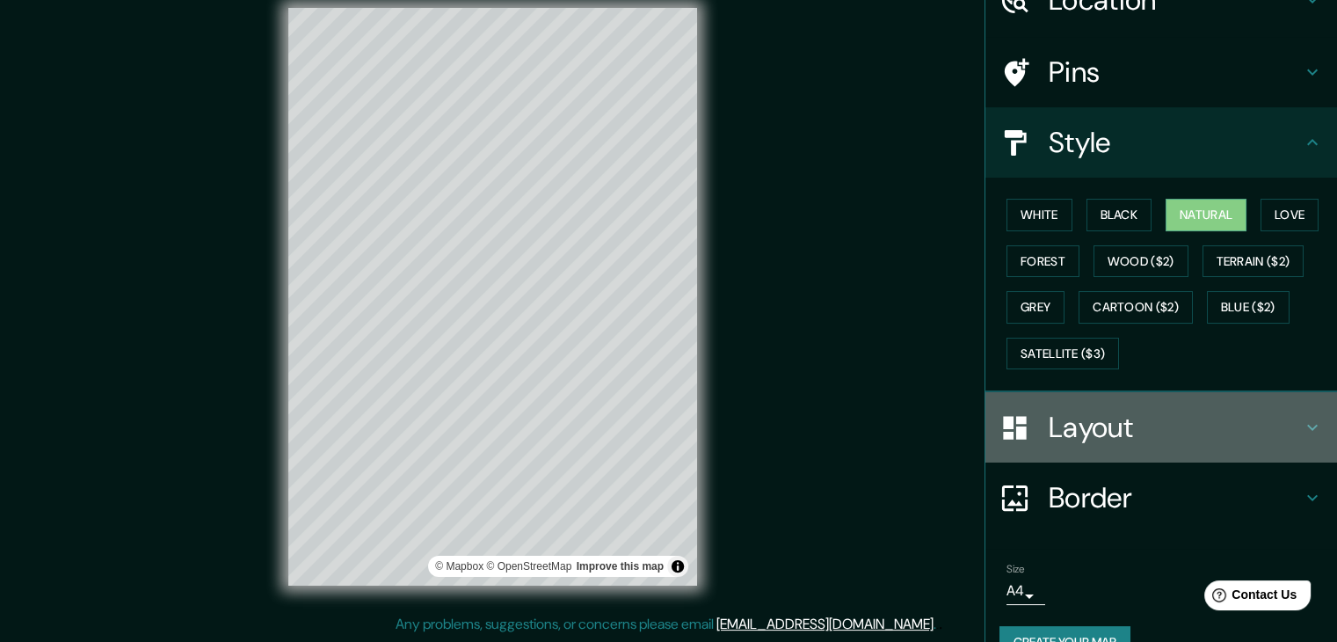
click at [1072, 446] on div "Layout" at bounding box center [1161, 427] width 352 height 70
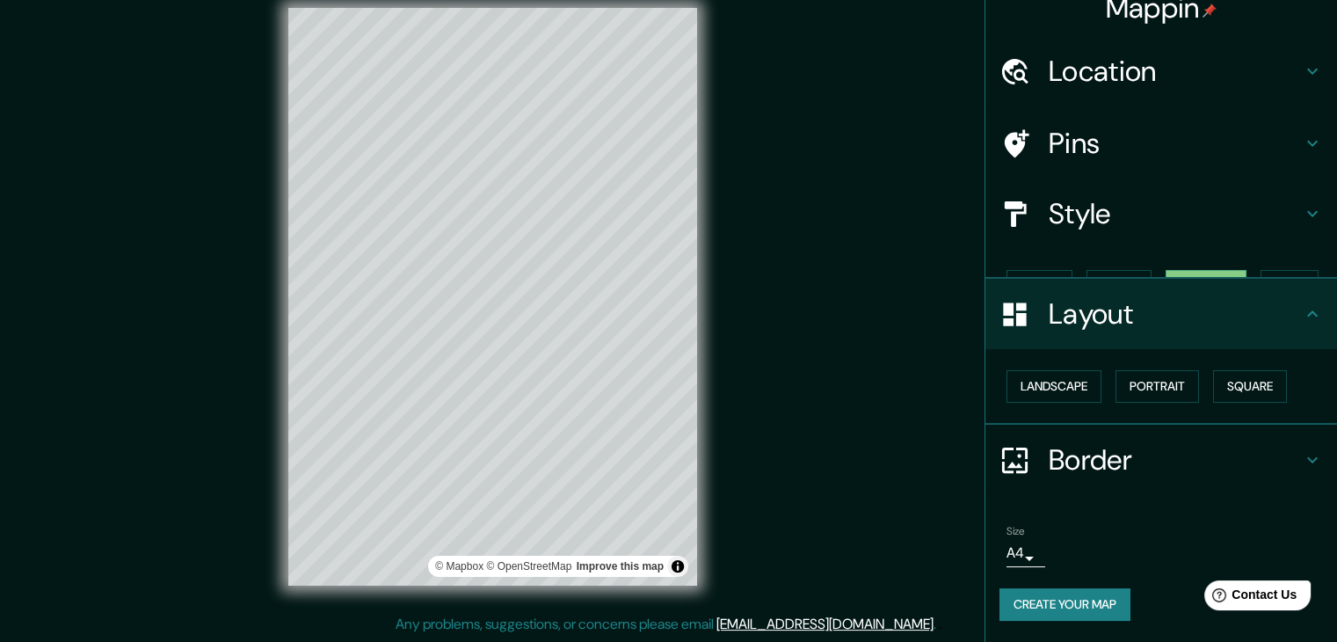
scroll to position [0, 0]
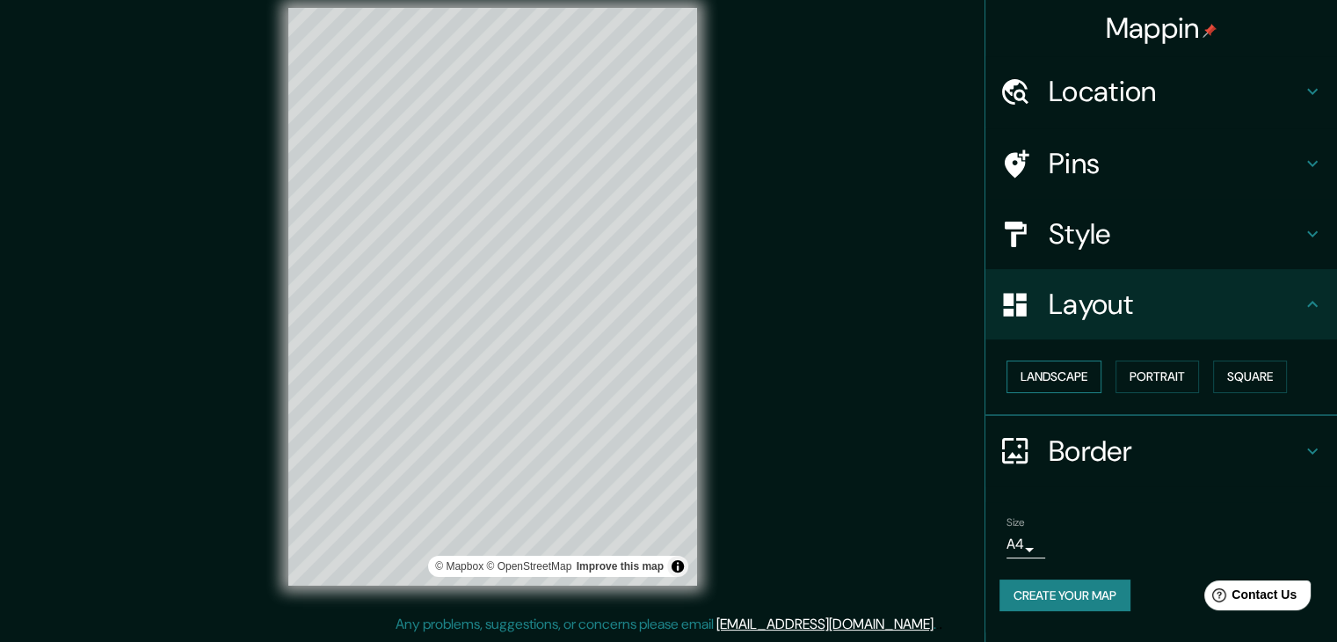
click at [1076, 381] on button "Landscape" at bounding box center [1053, 376] width 95 height 33
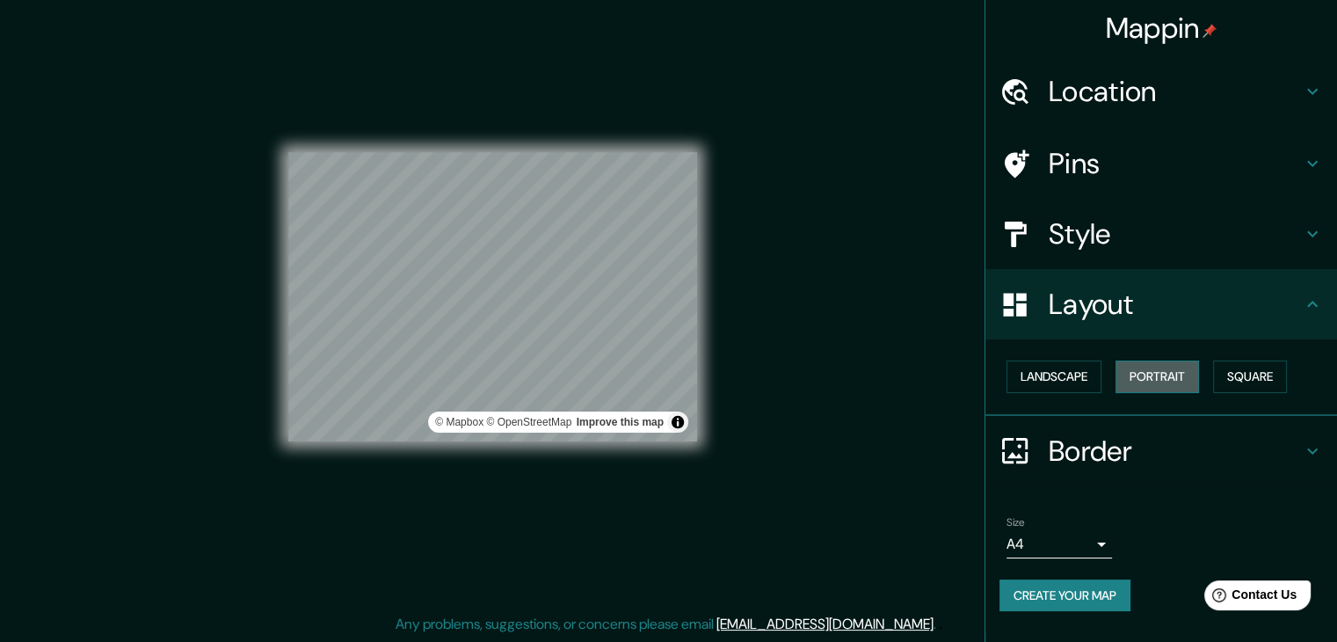
click at [1165, 378] on button "Portrait" at bounding box center [1156, 376] width 83 height 33
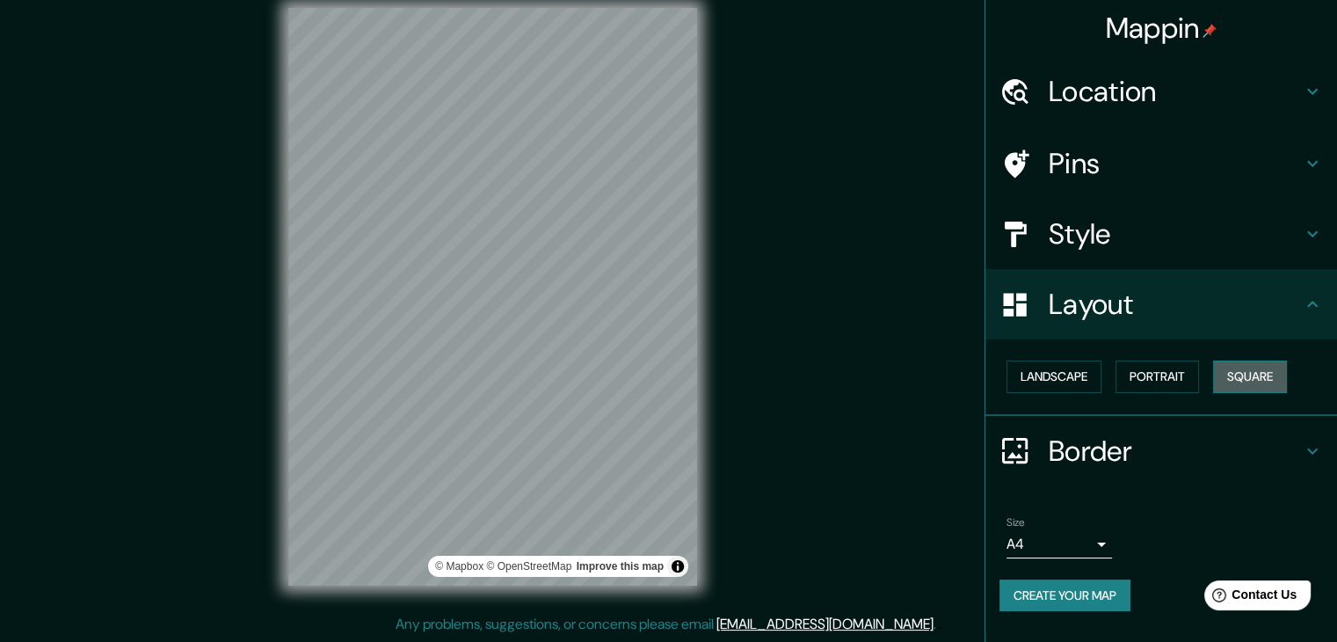
click at [1263, 378] on button "Square" at bounding box center [1250, 376] width 74 height 33
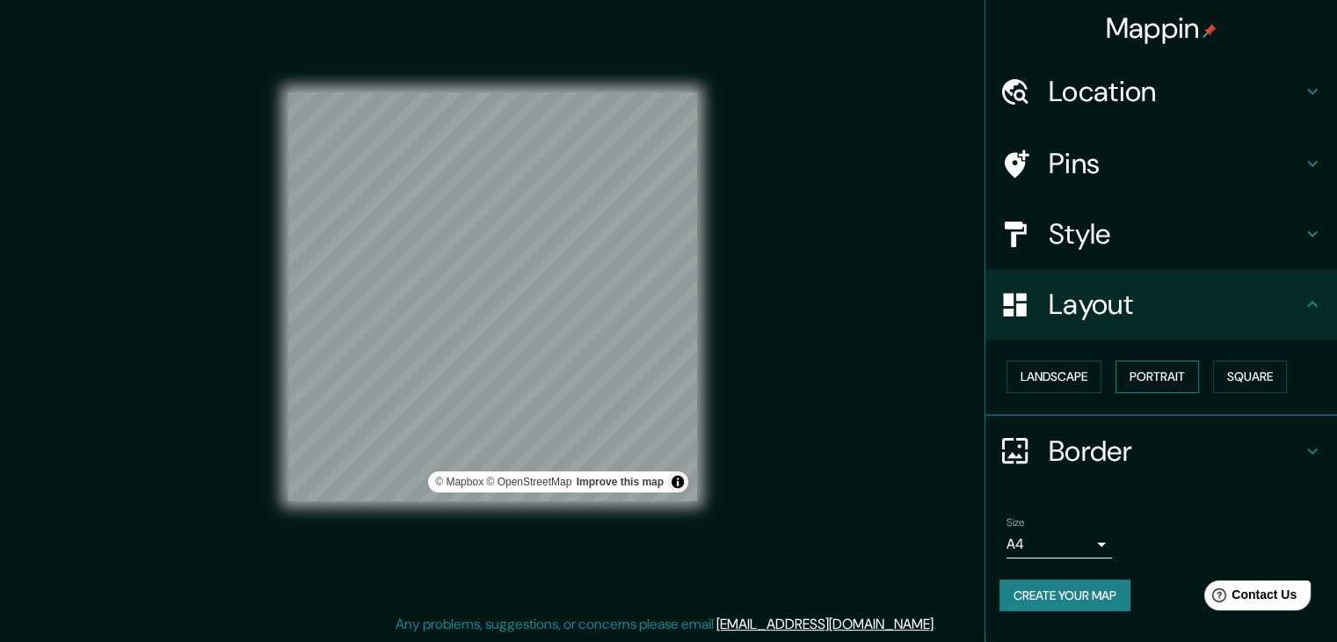
click at [1139, 378] on button "Portrait" at bounding box center [1156, 376] width 83 height 33
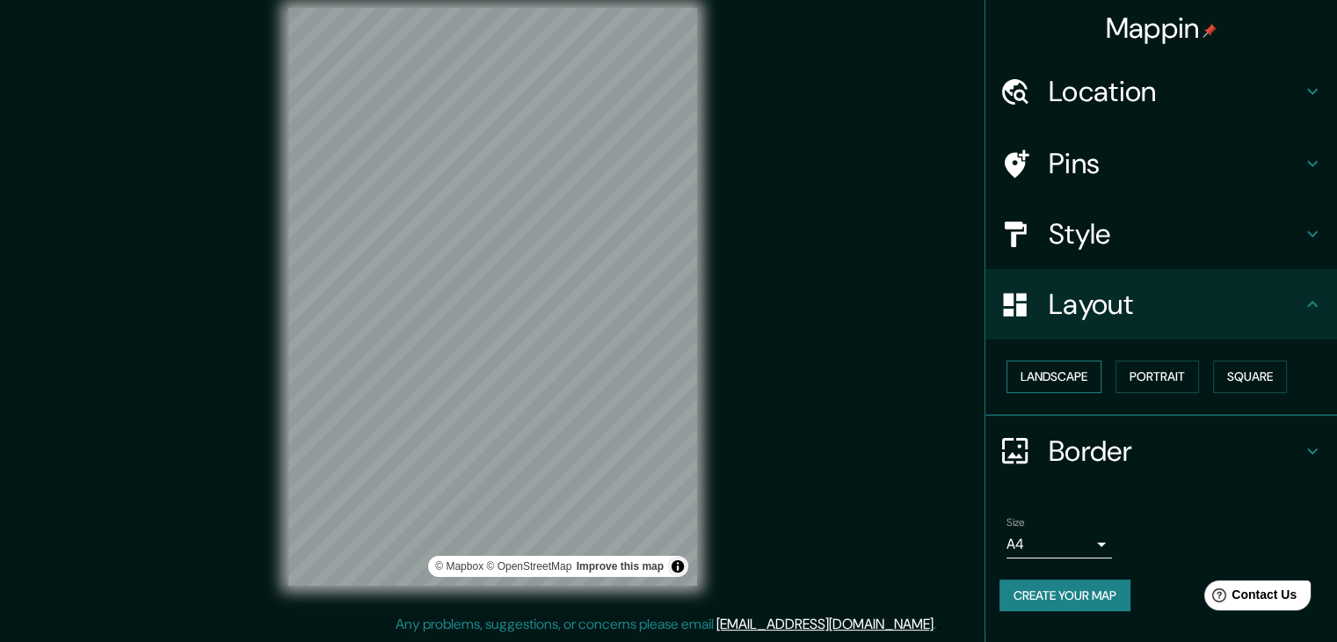
click at [1069, 375] on button "Landscape" at bounding box center [1053, 376] width 95 height 33
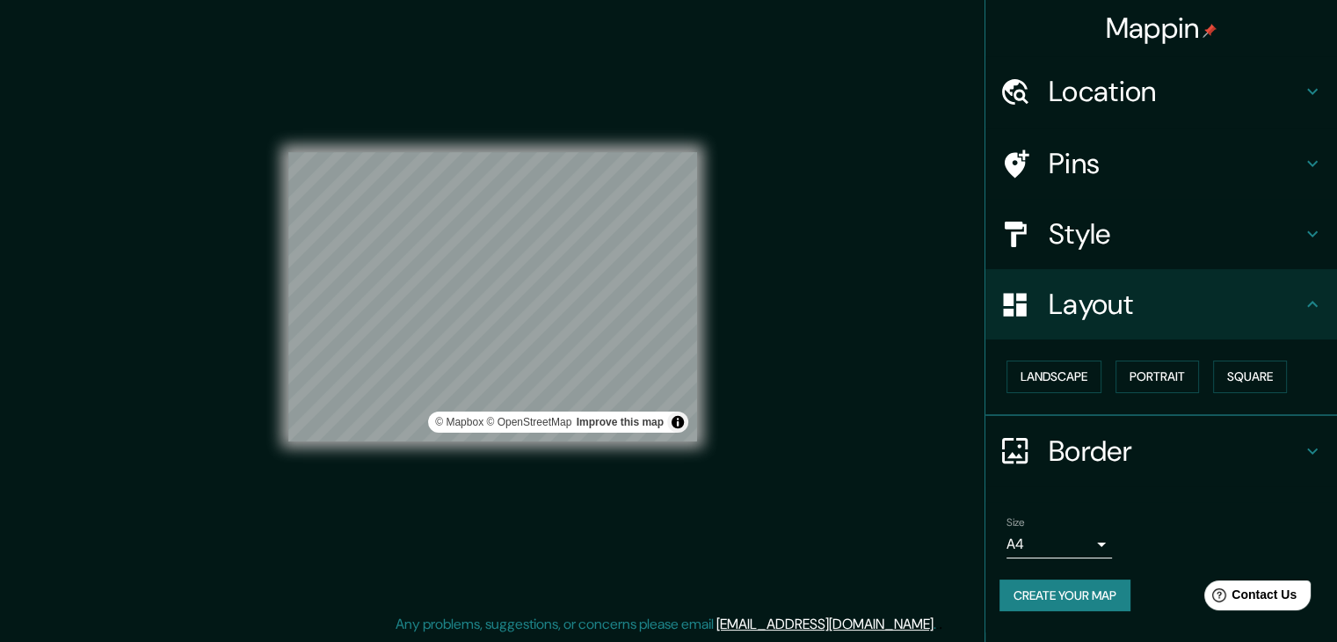
click at [1113, 303] on h4 "Layout" at bounding box center [1175, 304] width 253 height 35
click at [1328, 307] on div "Layout" at bounding box center [1161, 304] width 352 height 70
click at [1318, 308] on icon at bounding box center [1312, 304] width 21 height 21
click at [1069, 371] on button "Landscape" at bounding box center [1053, 376] width 95 height 33
click at [1162, 374] on button "Portrait" at bounding box center [1156, 376] width 83 height 33
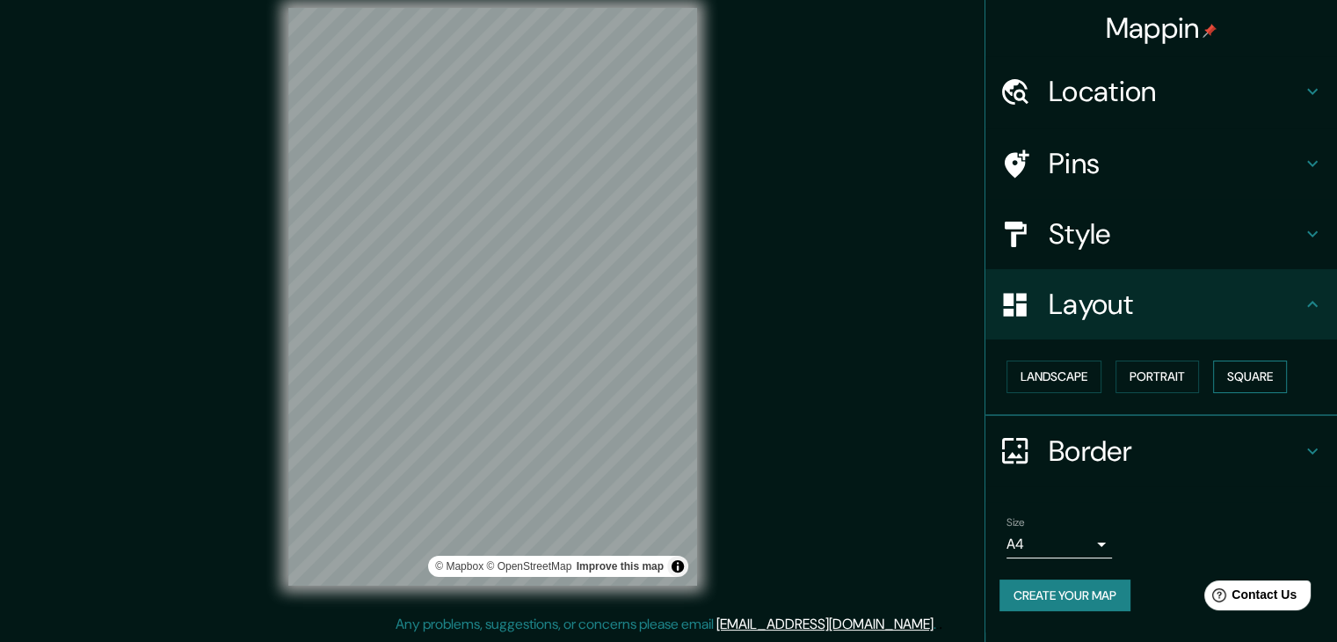
click at [1259, 377] on button "Square" at bounding box center [1250, 376] width 74 height 33
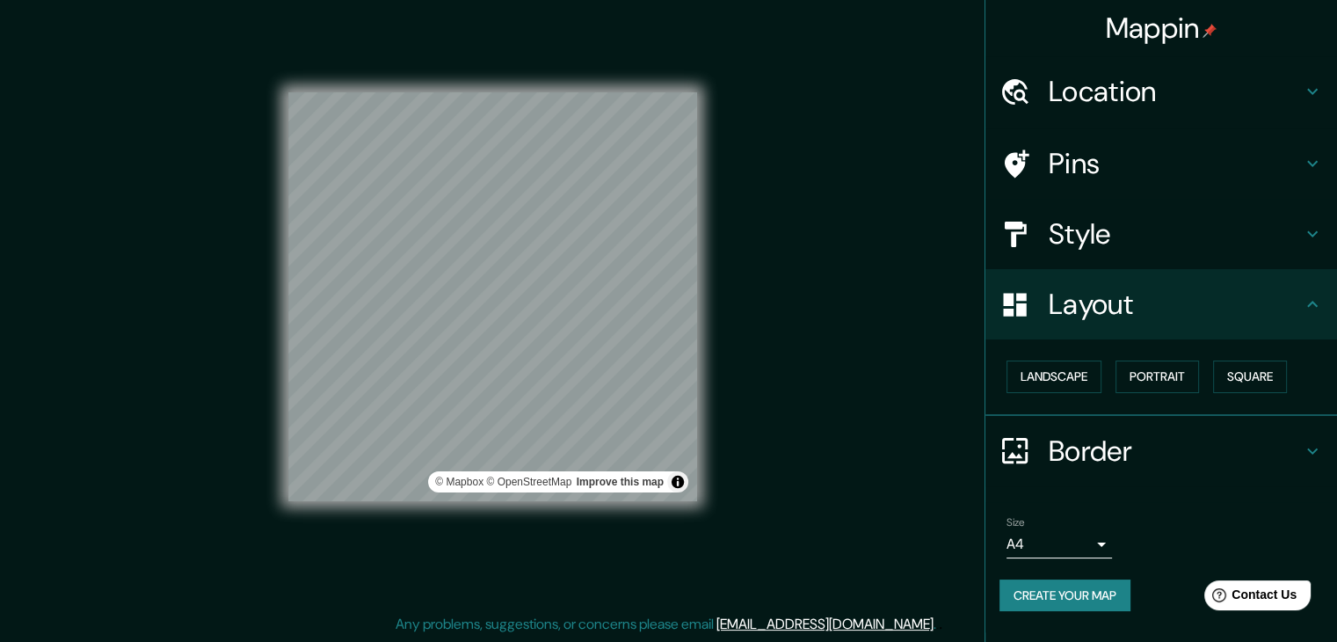
click at [1206, 377] on div "Landscape [GEOGRAPHIC_DATA]" at bounding box center [1168, 376] width 338 height 47
click at [1167, 374] on button "Portrait" at bounding box center [1156, 376] width 83 height 33
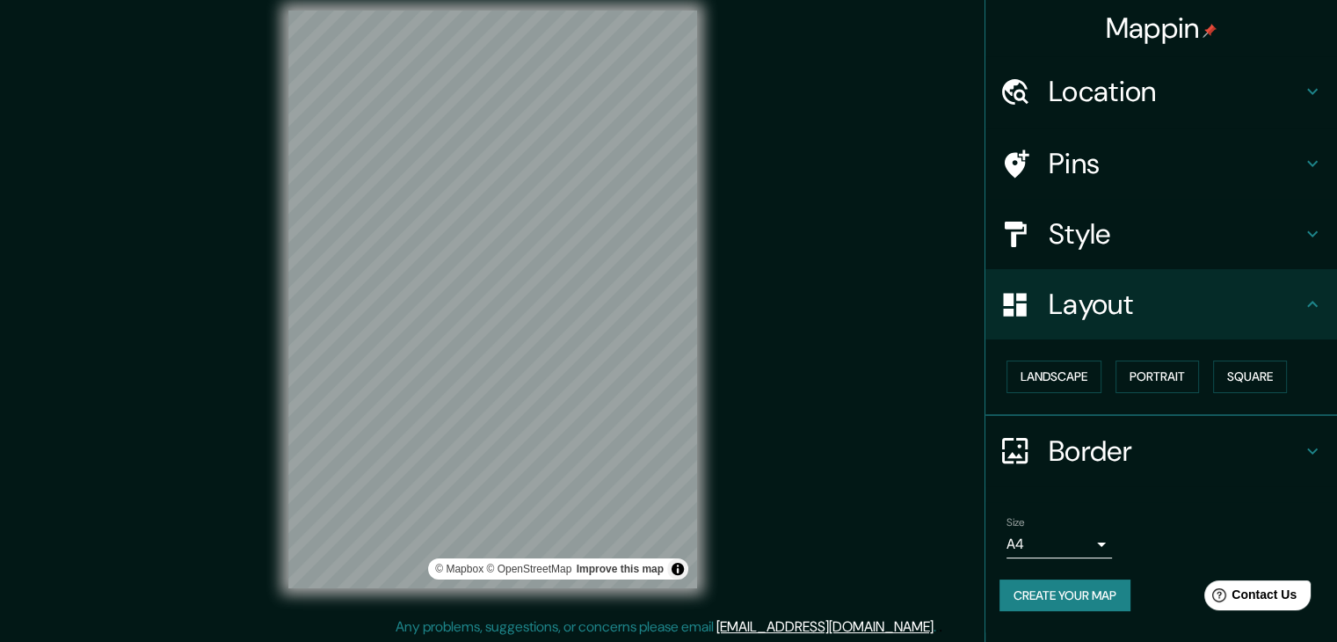
scroll to position [20, 0]
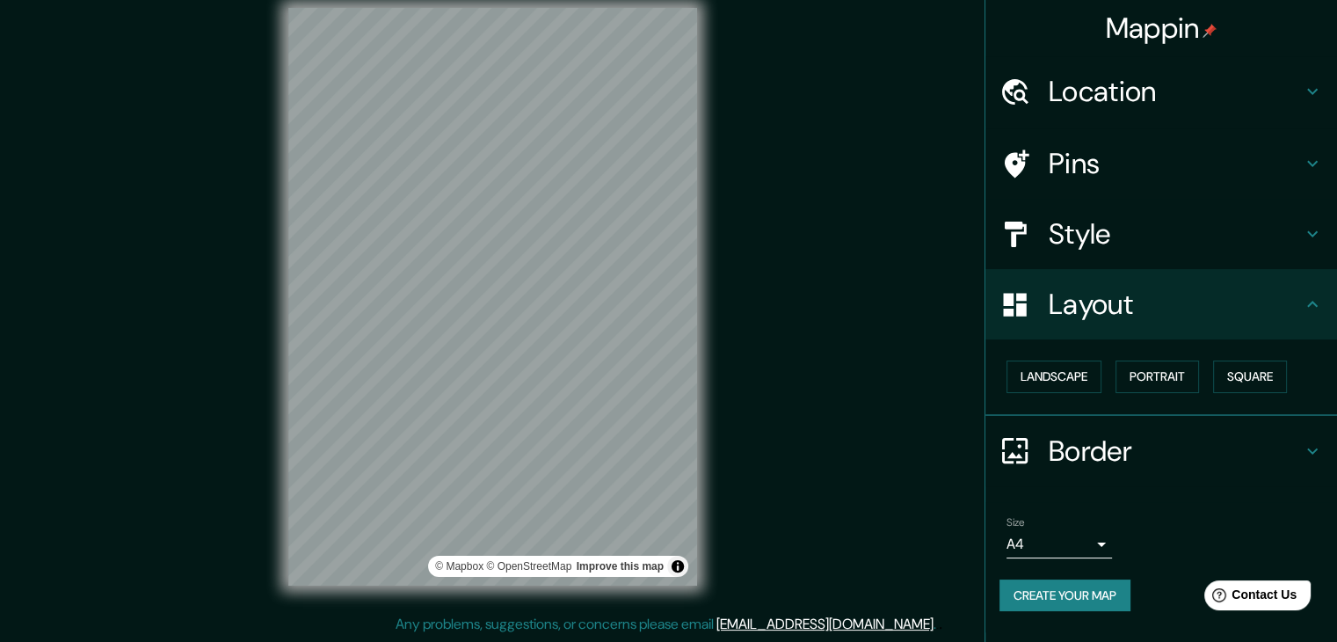
click at [1099, 548] on body "Mappin Location Pins Style Layout Landscape Portrait Square Border Choose a bor…" at bounding box center [668, 301] width 1337 height 642
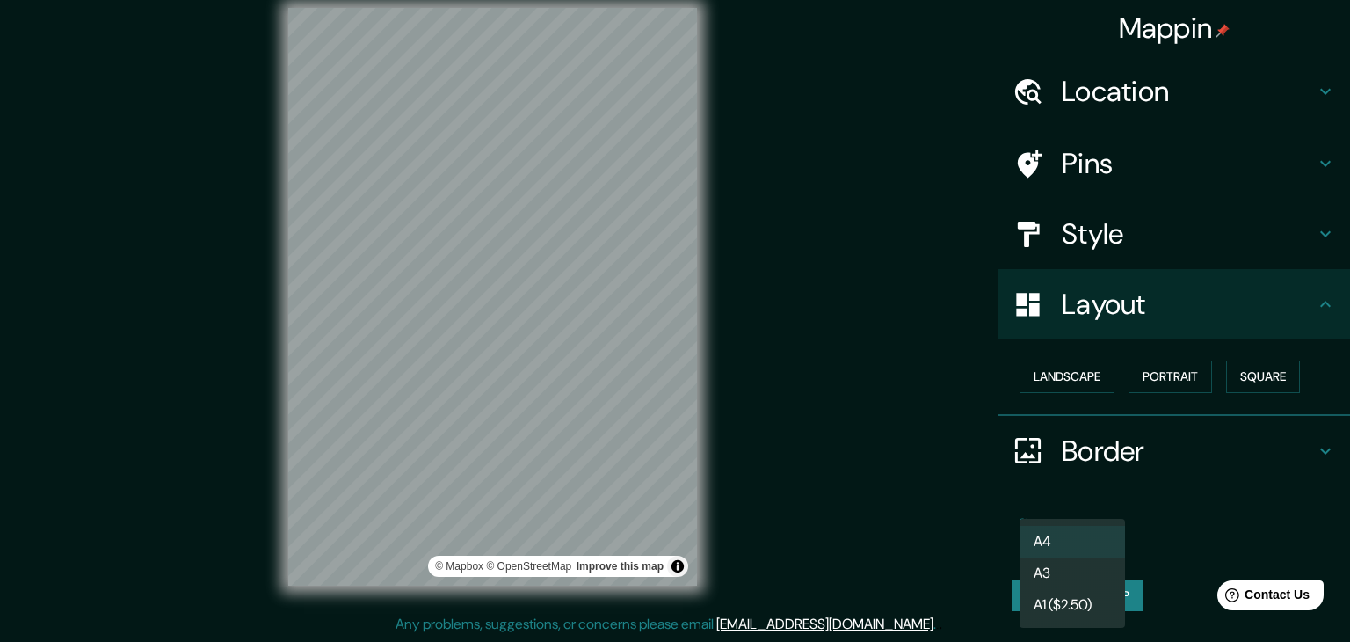
click at [1092, 567] on li "A3" at bounding box center [1072, 573] width 105 height 32
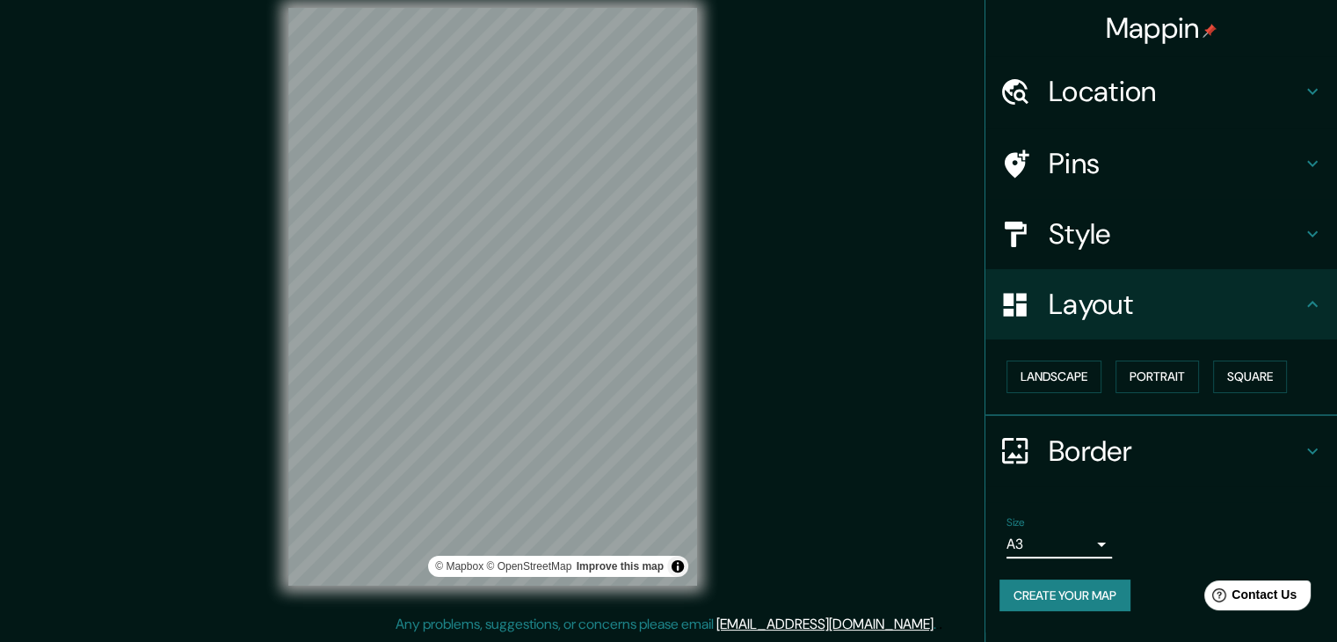
click at [1100, 541] on body "Mappin Location Pins Style Layout Landscape Portrait Square Border Choose a bor…" at bounding box center [668, 301] width 1337 height 642
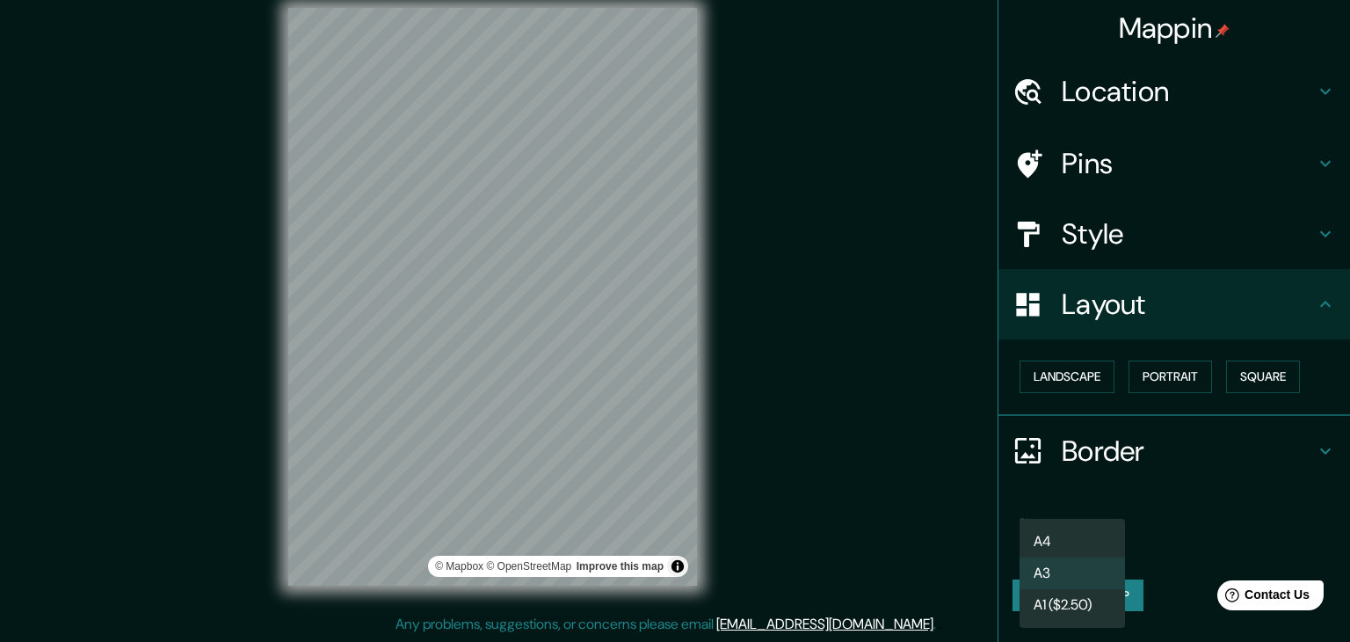
click at [1100, 538] on li "A4" at bounding box center [1072, 542] width 105 height 32
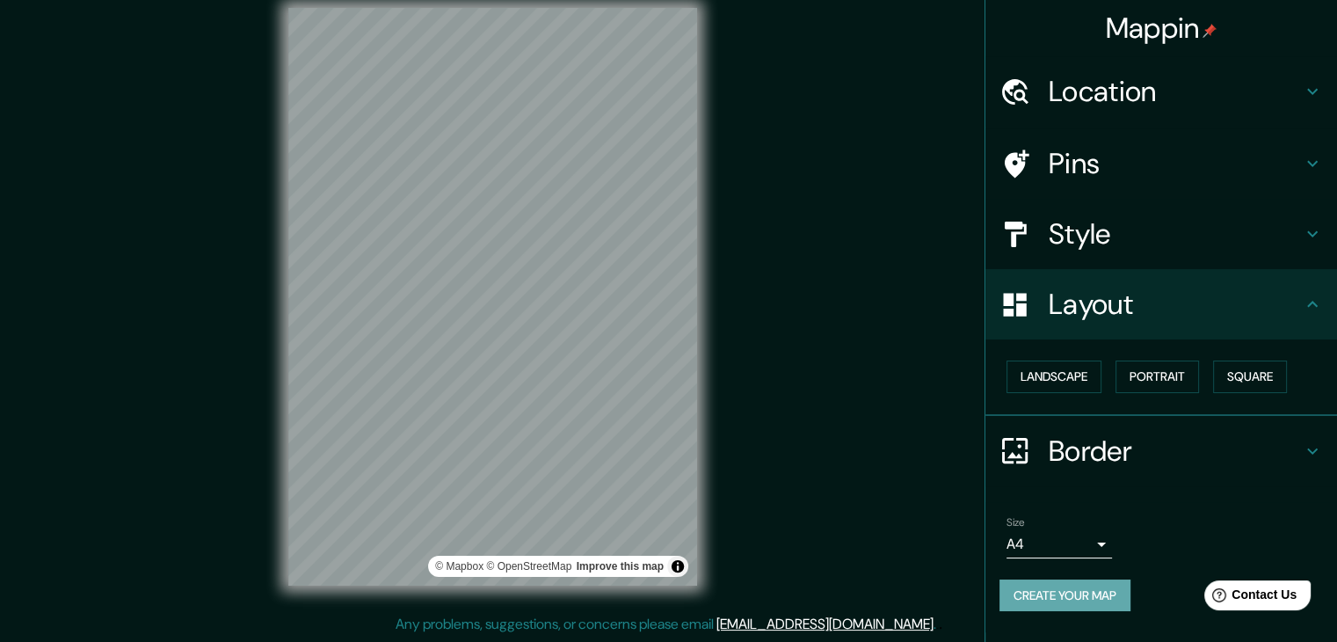
click at [1107, 587] on button "Create your map" at bounding box center [1064, 595] width 131 height 33
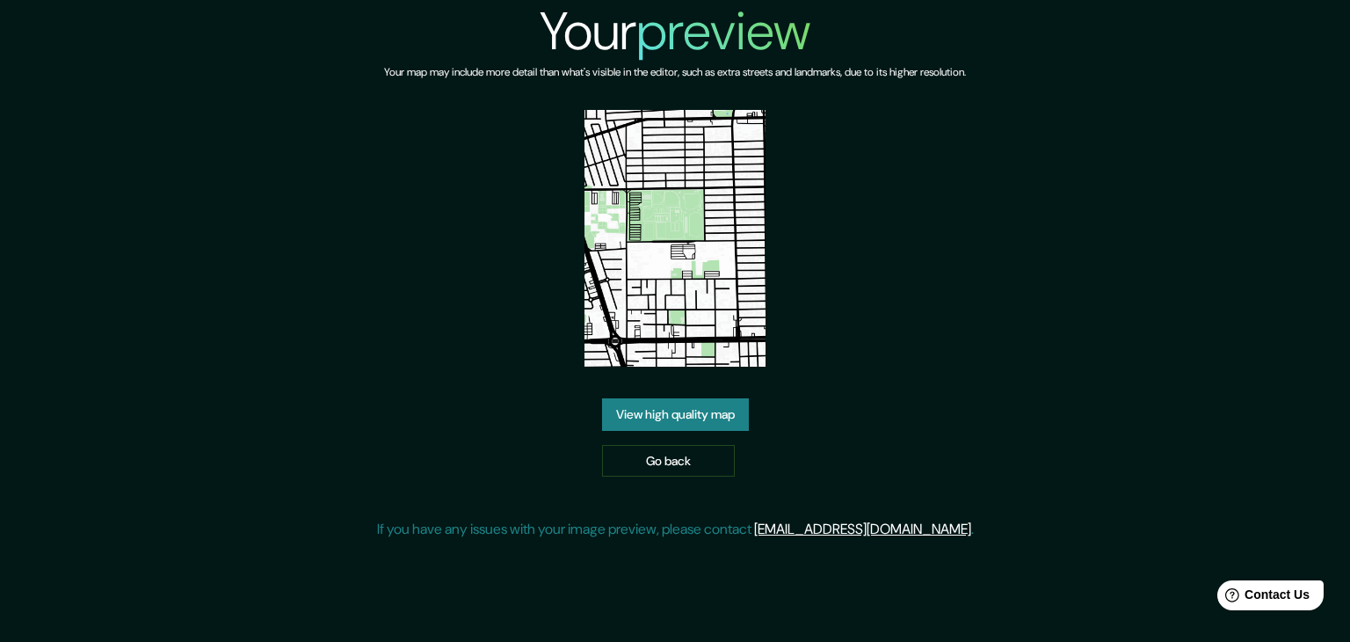
click at [733, 398] on link "View high quality map" at bounding box center [675, 414] width 147 height 33
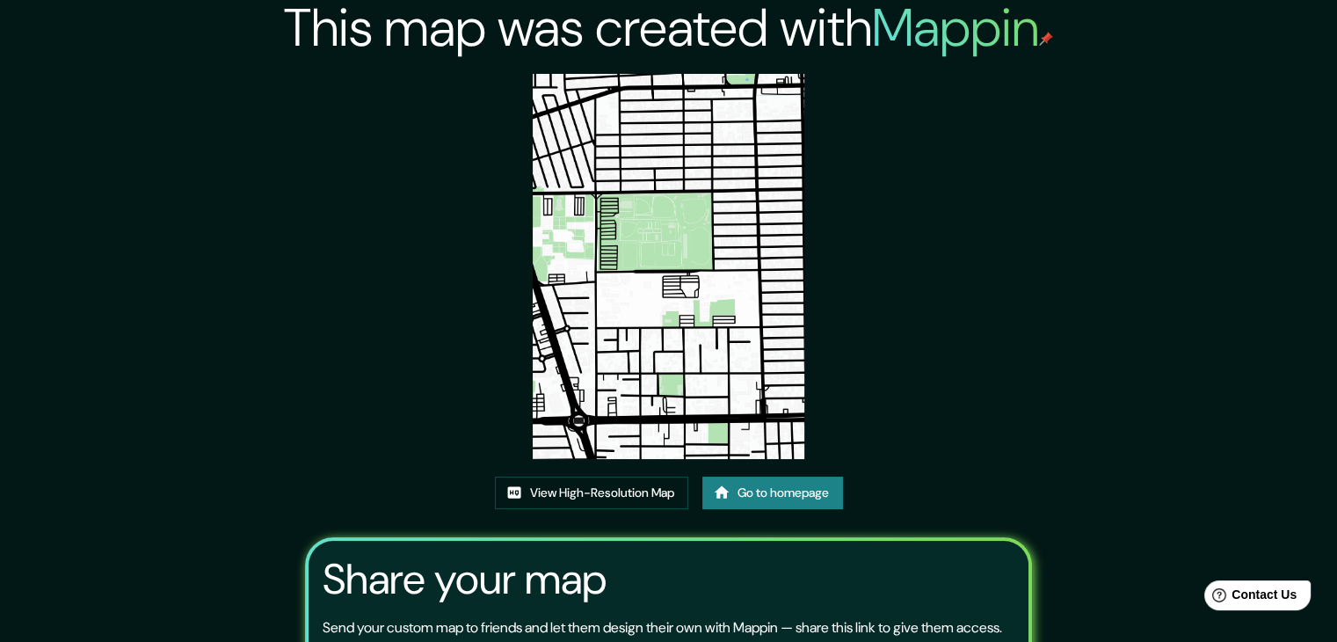
scroll to position [88, 0]
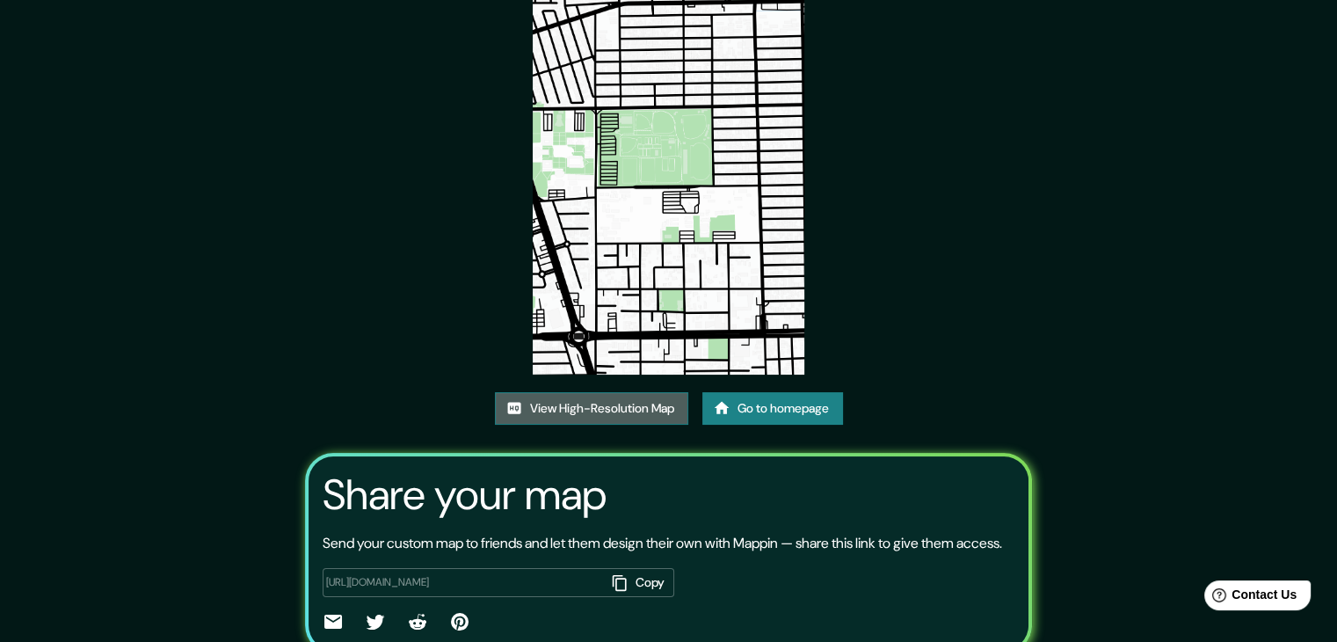
click at [555, 410] on link "View High-Resolution Map" at bounding box center [591, 408] width 193 height 33
